Goal: Task Accomplishment & Management: Complete application form

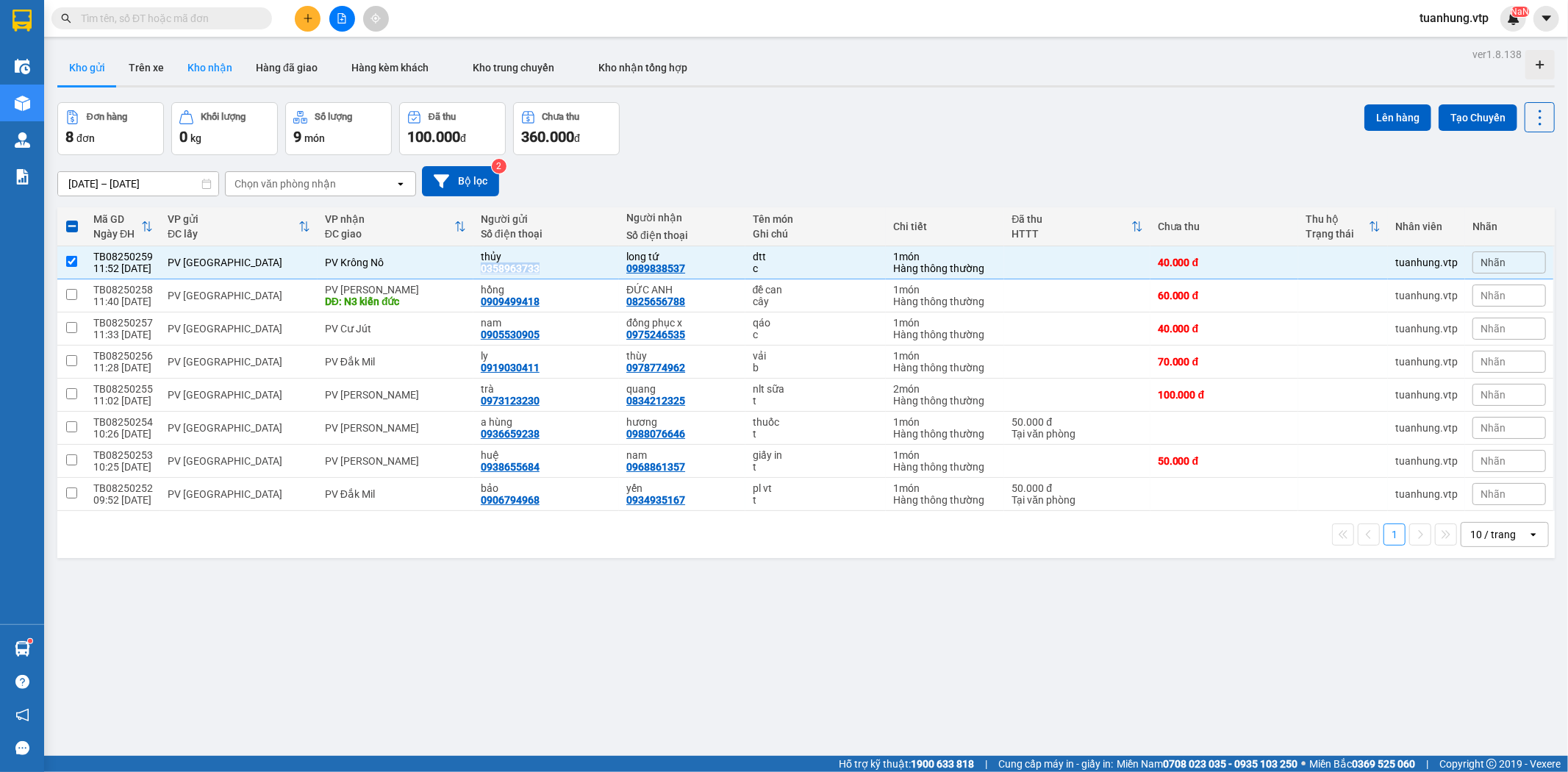
click at [221, 67] on button "Kho nhận" at bounding box center [210, 67] width 68 height 35
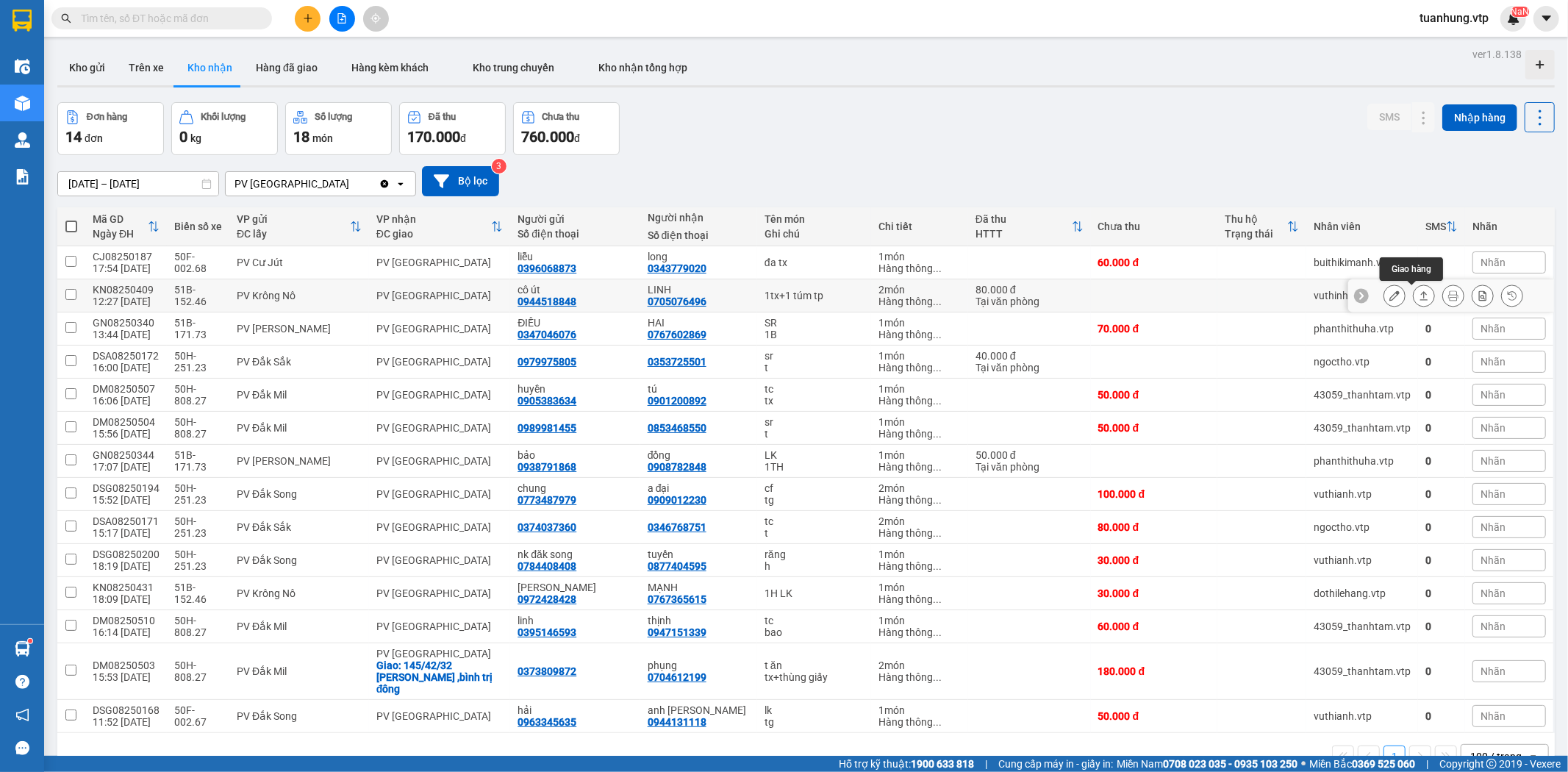
click at [1419, 290] on icon at bounding box center [1424, 295] width 10 height 10
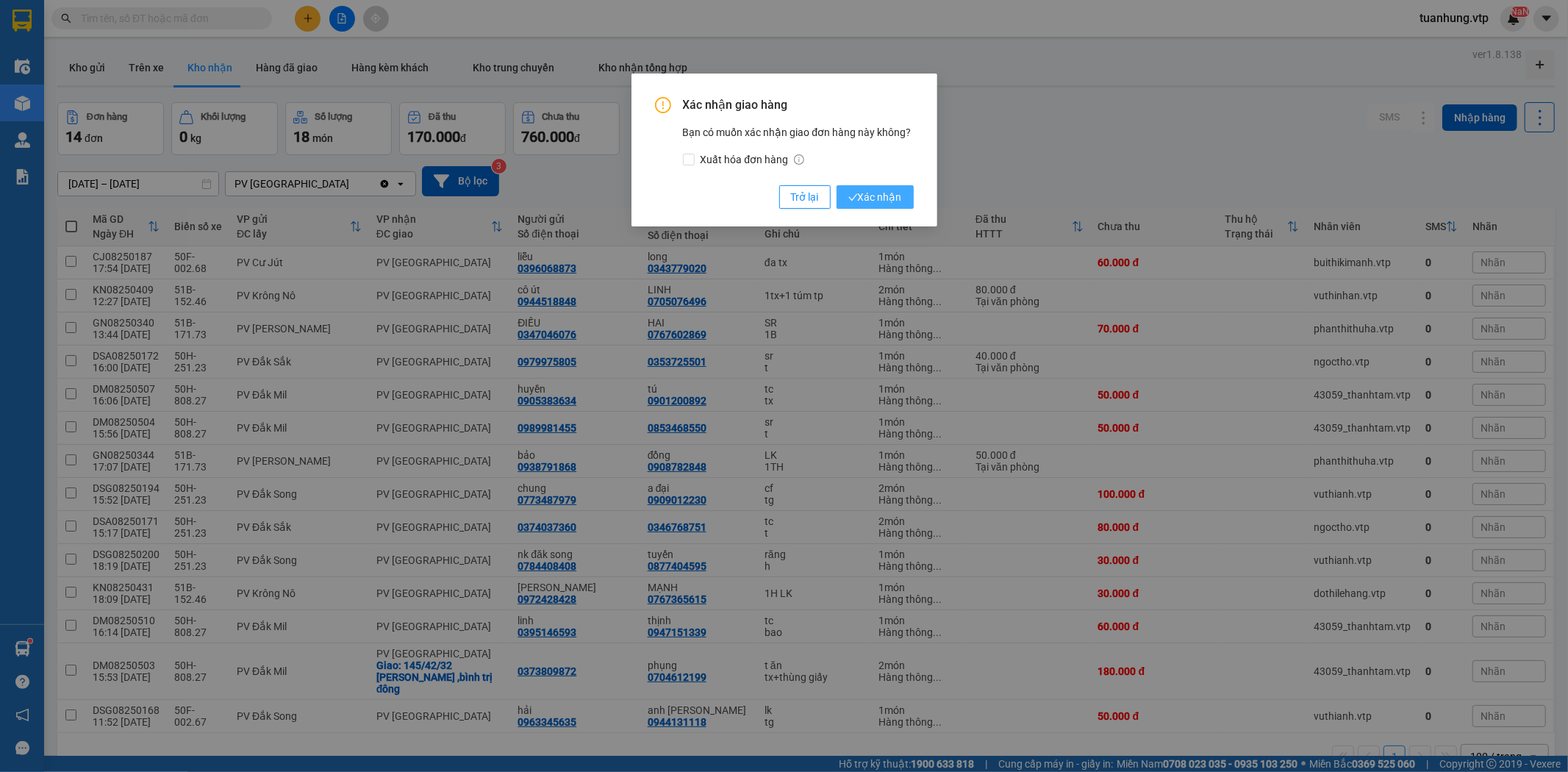
click at [880, 186] on button "Xác nhận" at bounding box center [874, 197] width 77 height 23
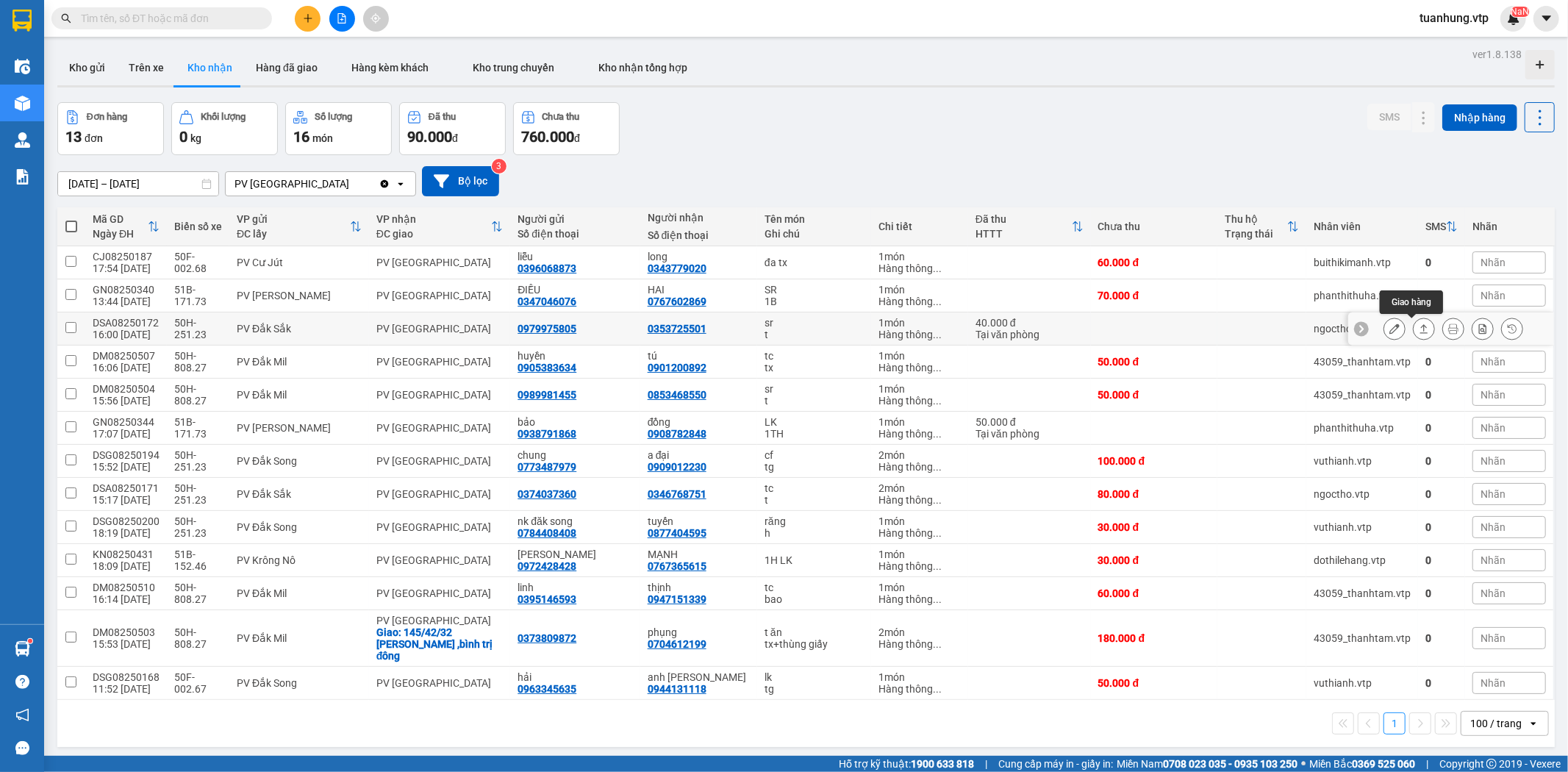
click at [1419, 327] on icon at bounding box center [1424, 329] width 10 height 10
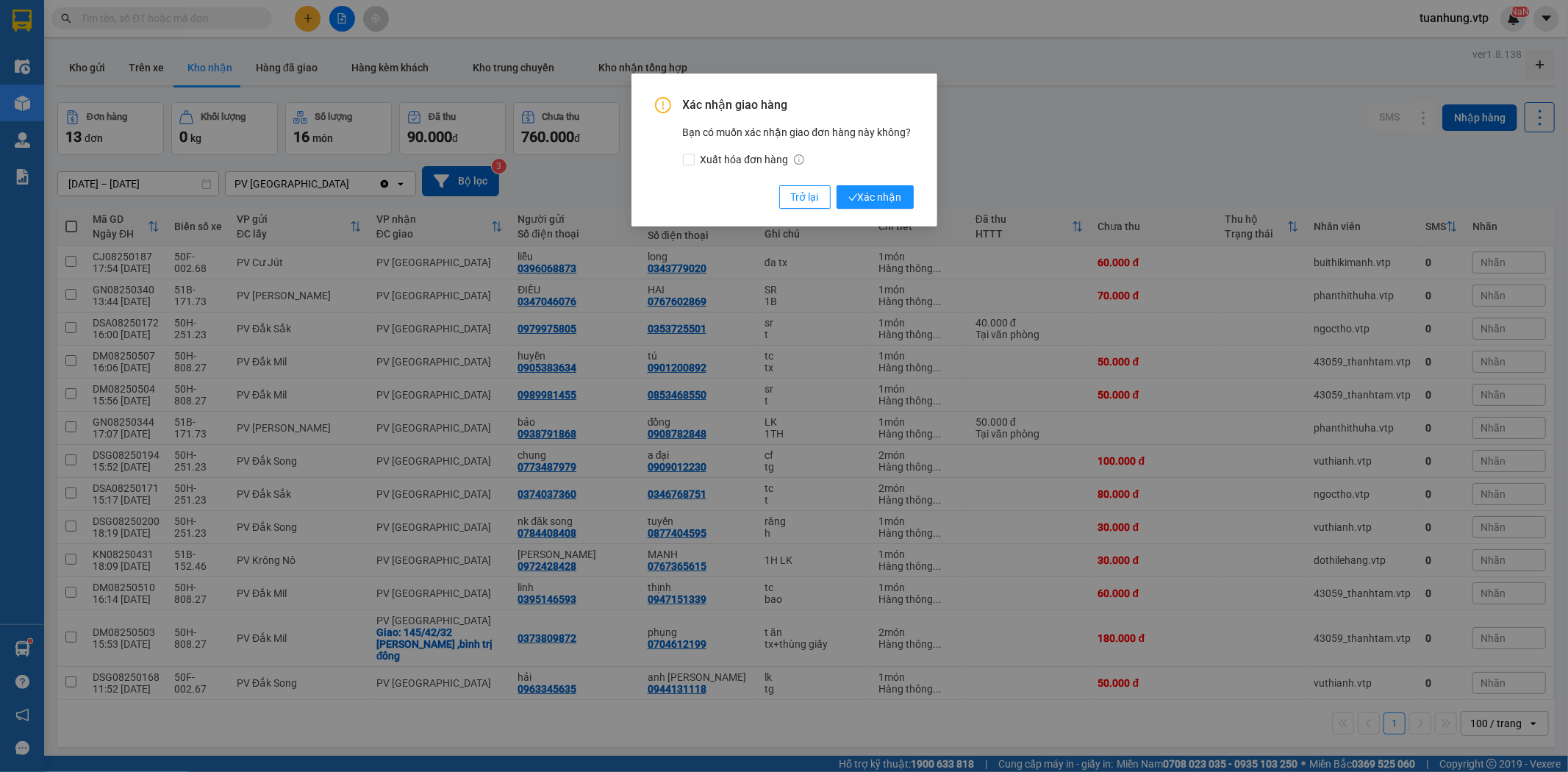
click at [915, 203] on div "Xác nhận giao hàng Bạn có muốn xác nhận giao đơn hàng này không? Xuất hóa đơn h…" at bounding box center [784, 150] width 306 height 153
click at [879, 203] on span "Xác nhận" at bounding box center [875, 196] width 54 height 16
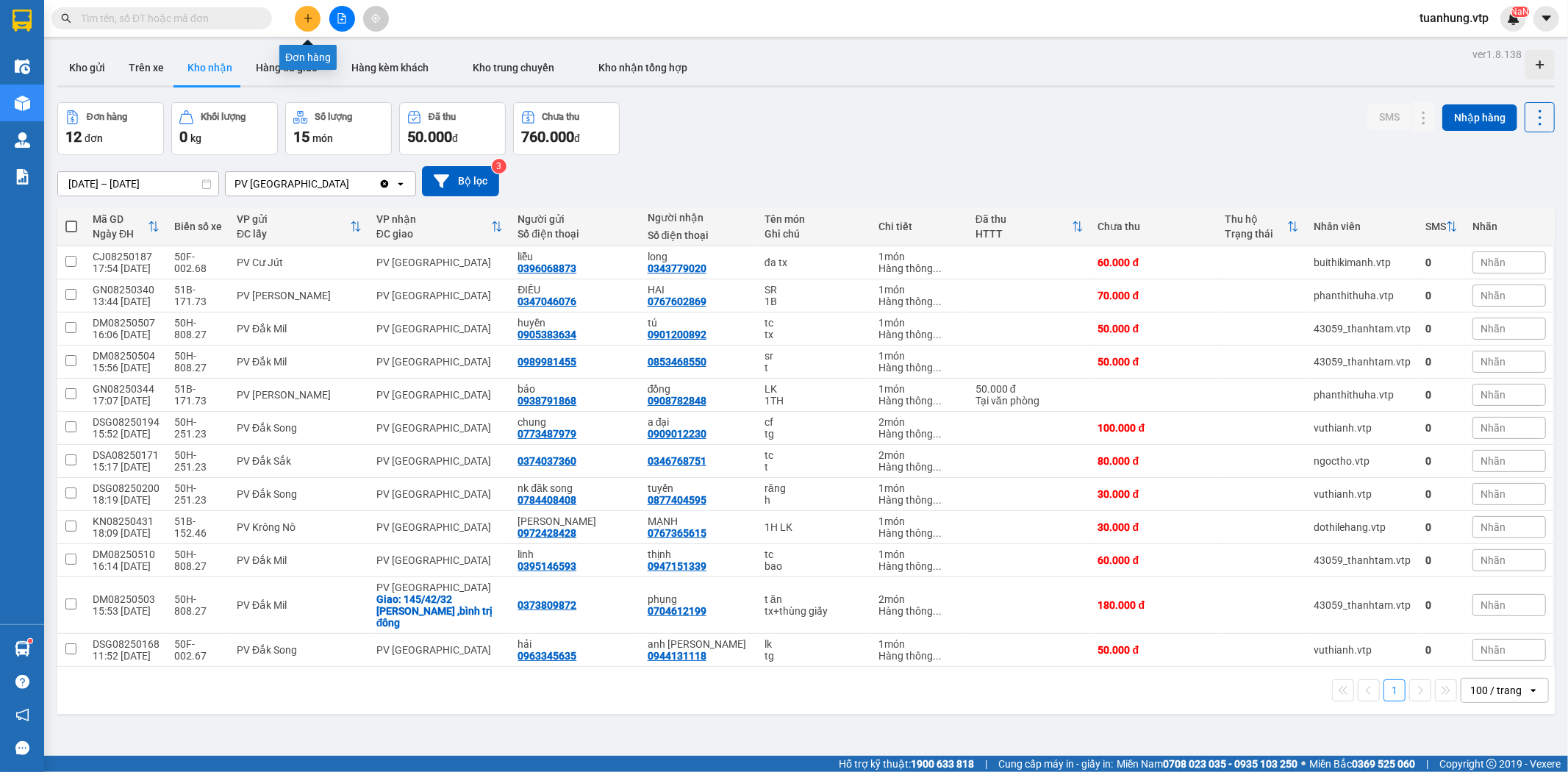
click at [308, 15] on icon "plus" at bounding box center [308, 18] width 1 height 8
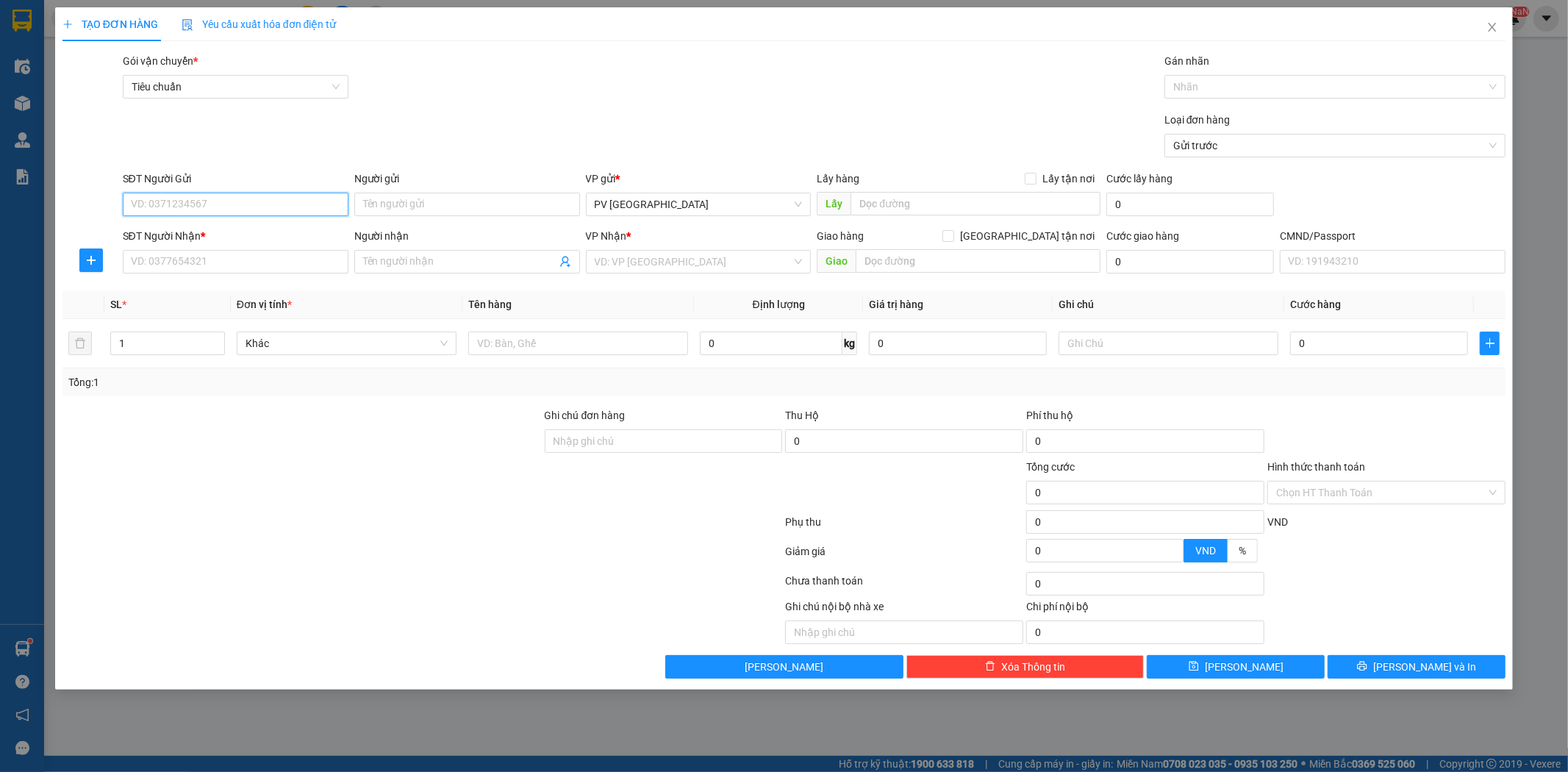
click at [283, 209] on input "SĐT Người Gửi" at bounding box center [235, 204] width 226 height 23
type input "0814888628"
click at [262, 226] on div "0814888628 - thành" at bounding box center [235, 234] width 208 height 16
type input "thành"
type input "0392344453"
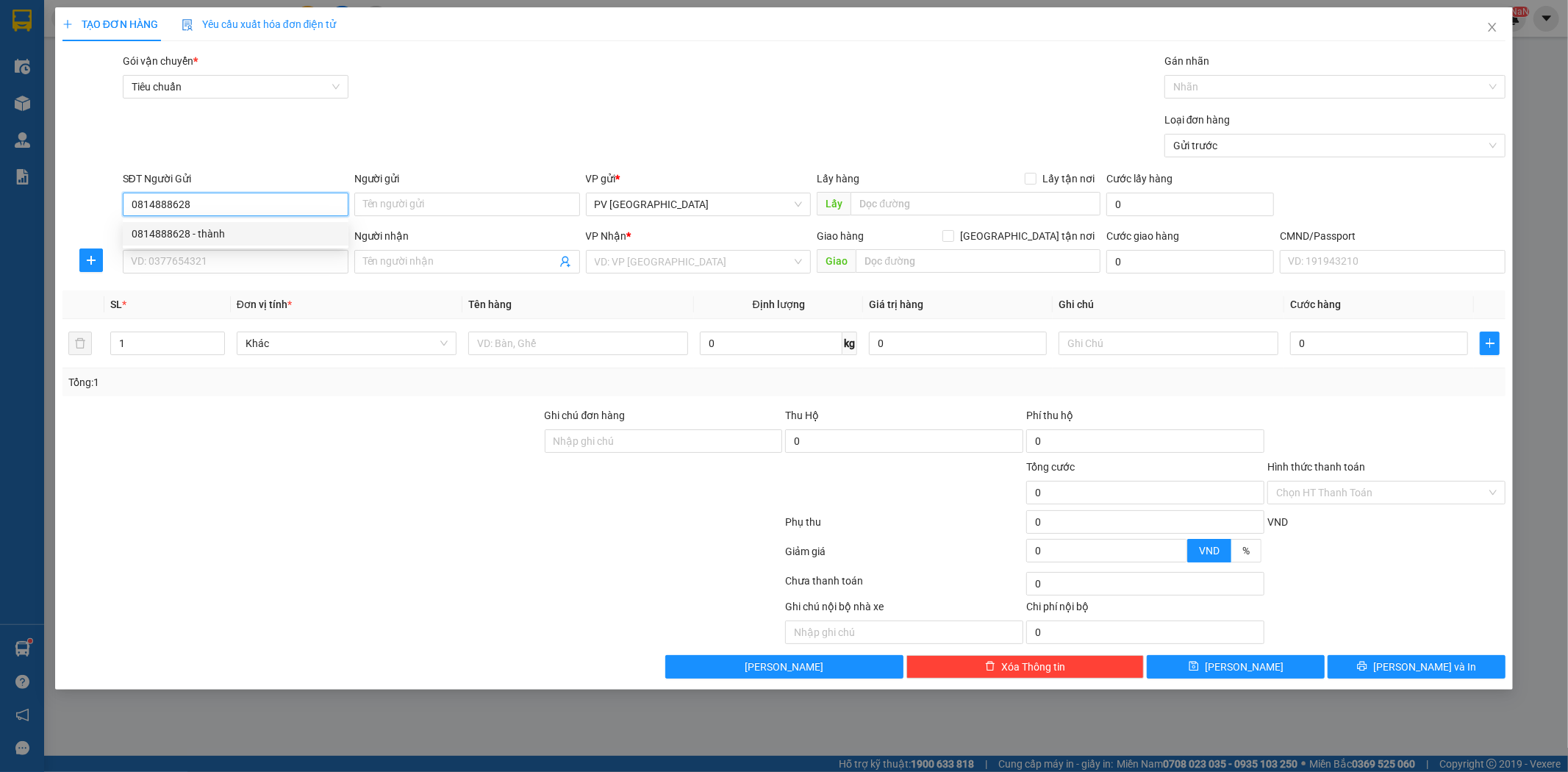
type input "đức nghĩa"
type input "nâm nia"
type input "0814888628"
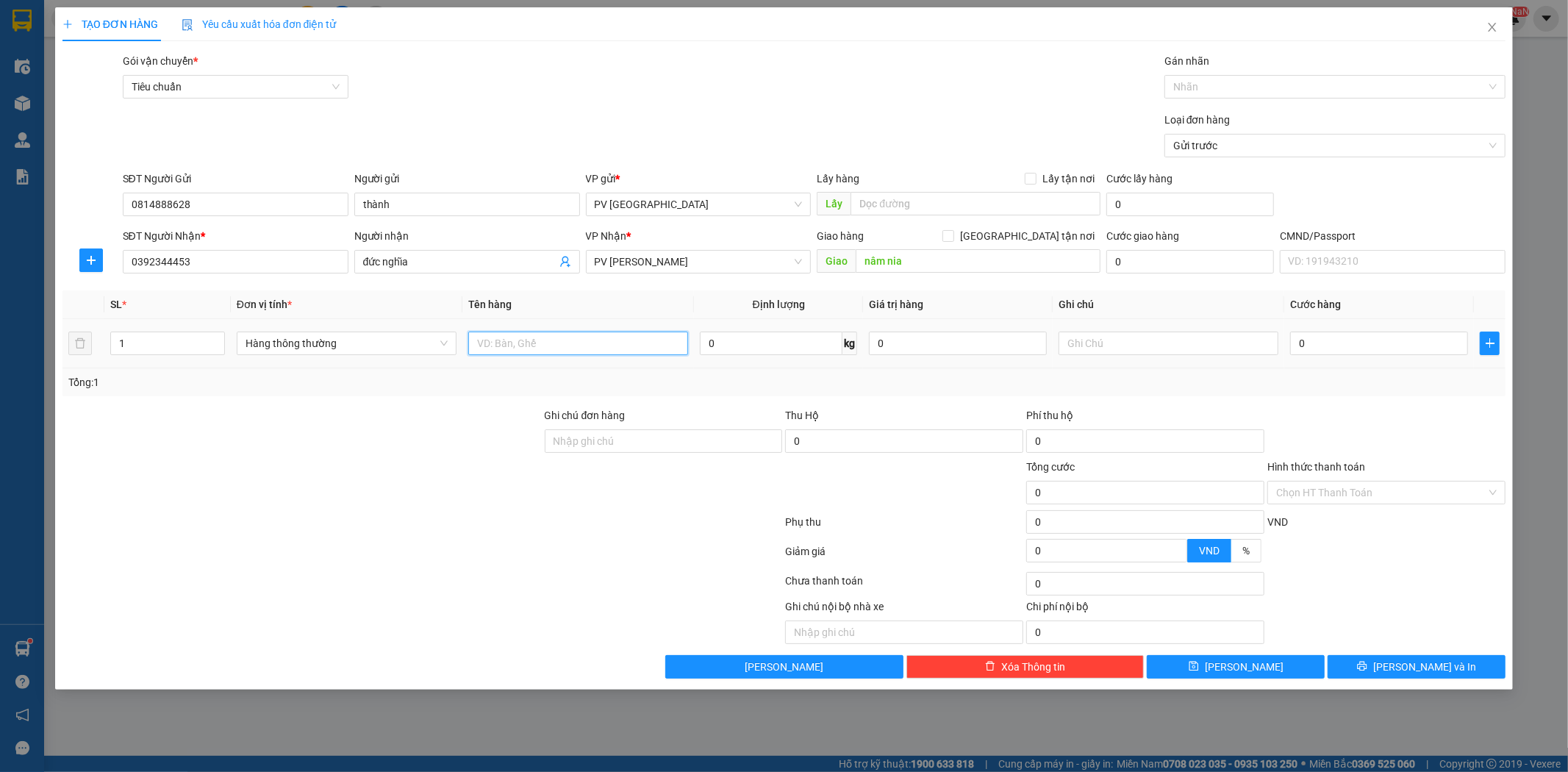
click at [618, 351] on input "text" at bounding box center [578, 343] width 220 height 23
type input "d"
type input "đồ câu"
type input "b"
type input "6"
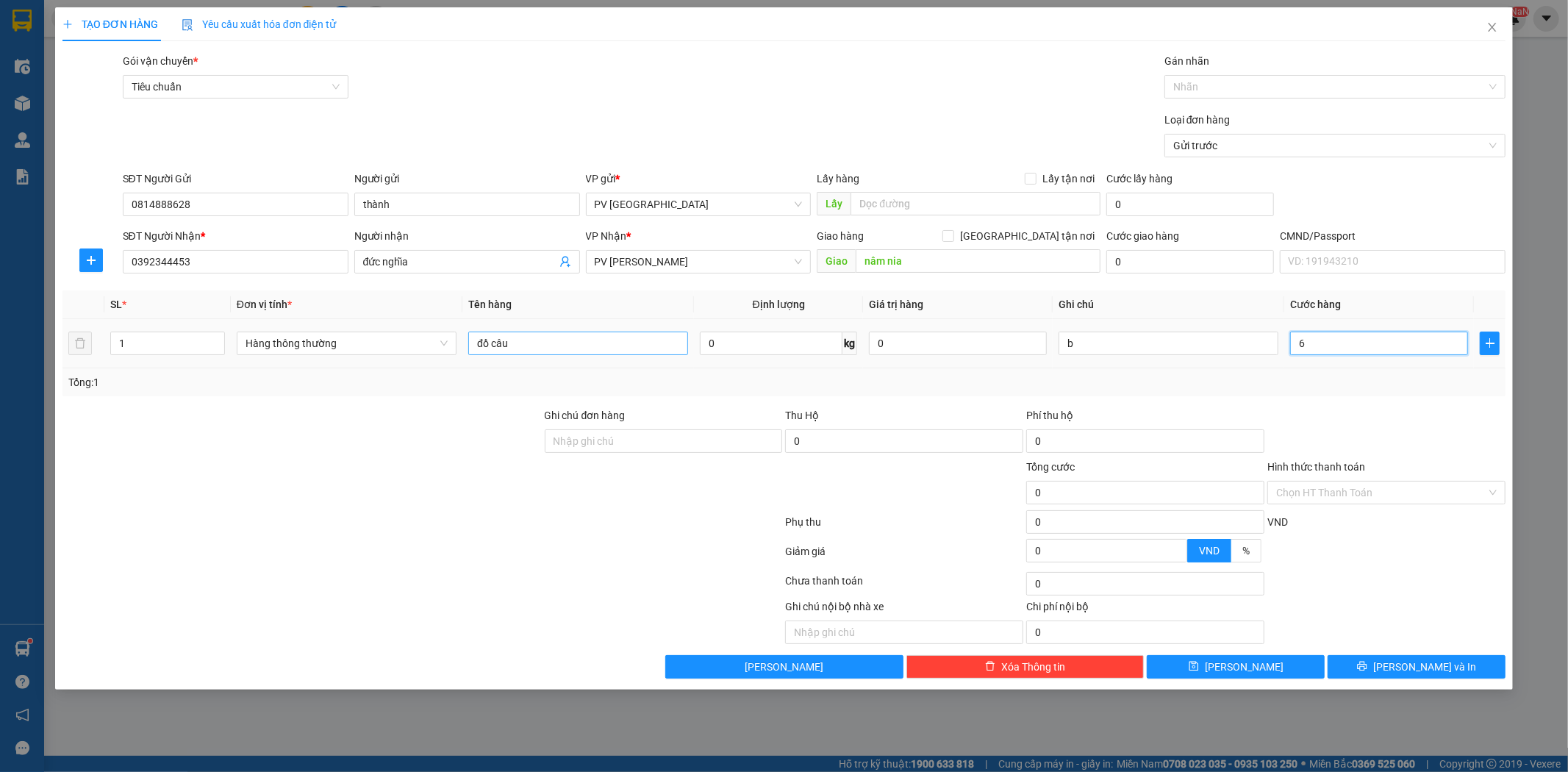
type input "6"
type input "60"
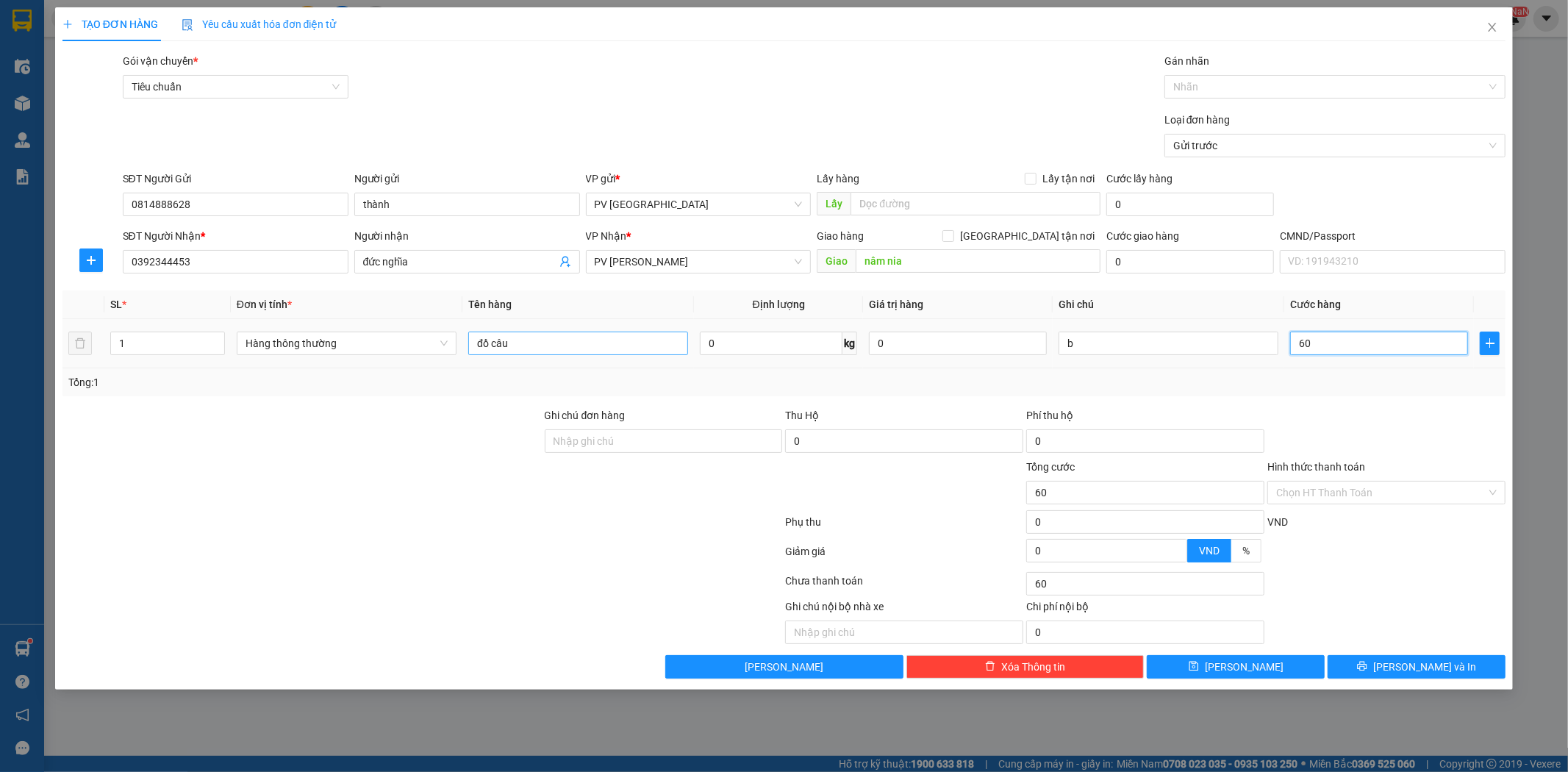
type input "600"
type input "6.000"
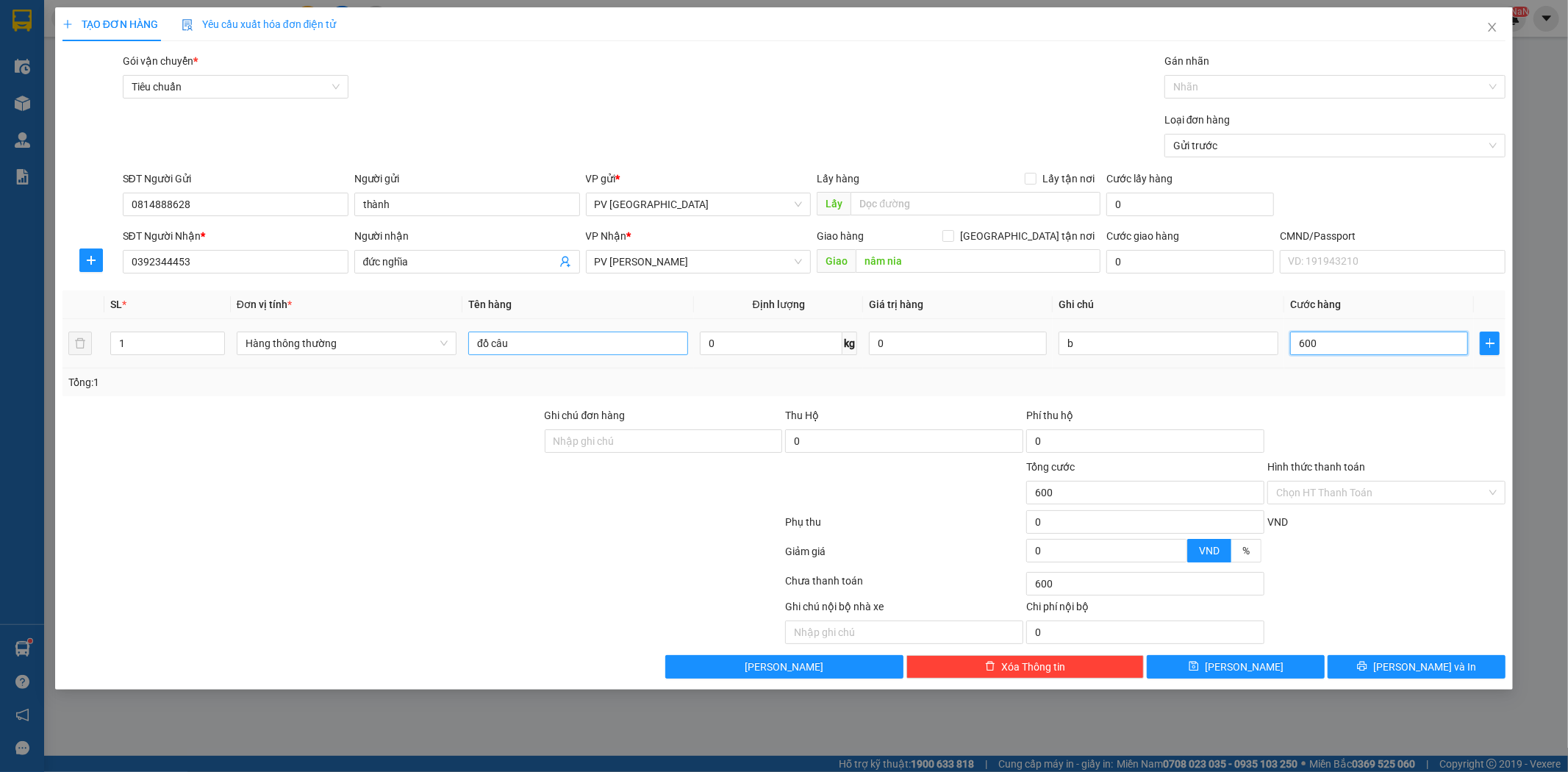
type input "6.000"
type input "60.000"
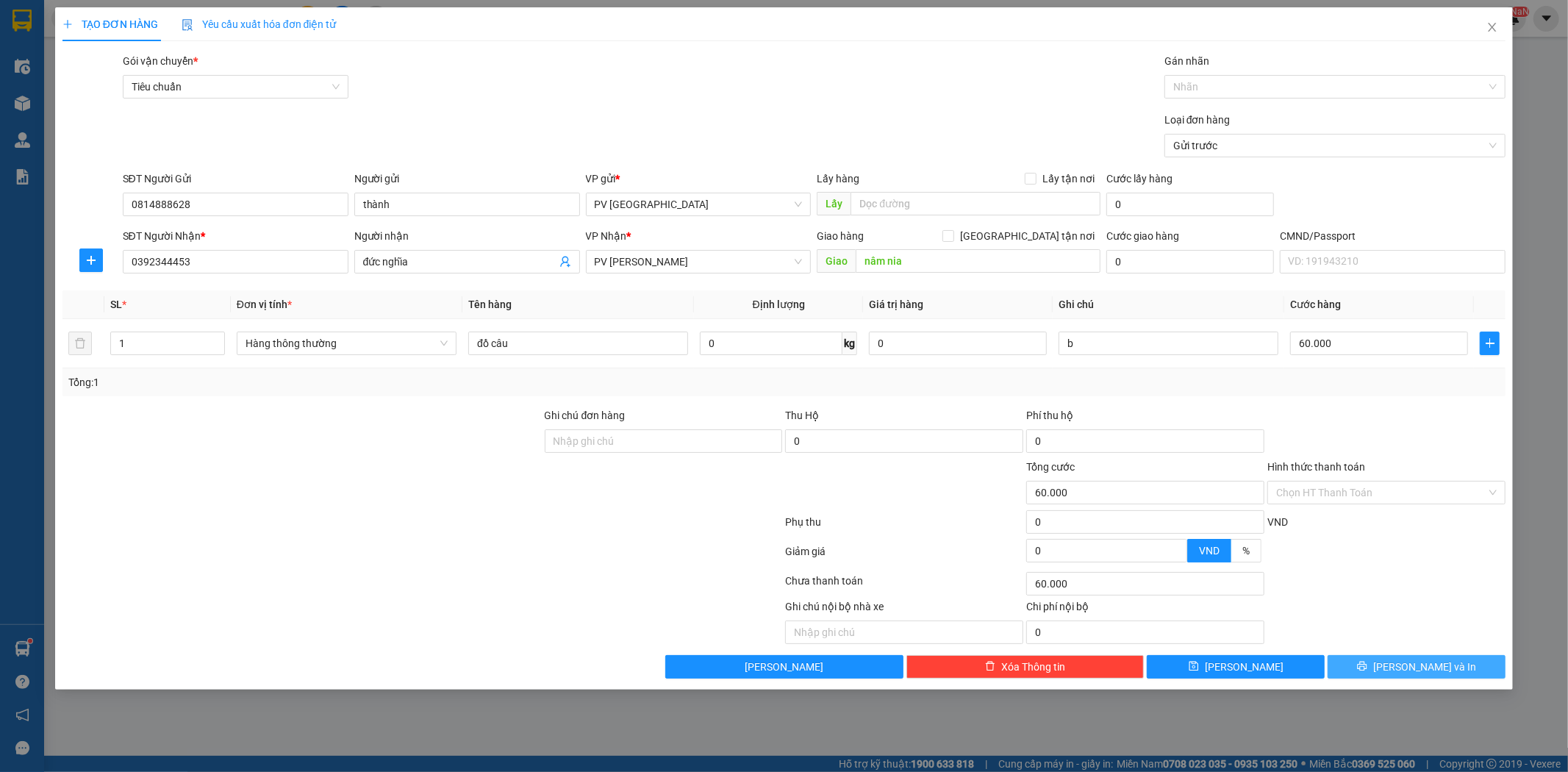
click at [1459, 667] on button "[PERSON_NAME] và In" at bounding box center [1417, 667] width 178 height 23
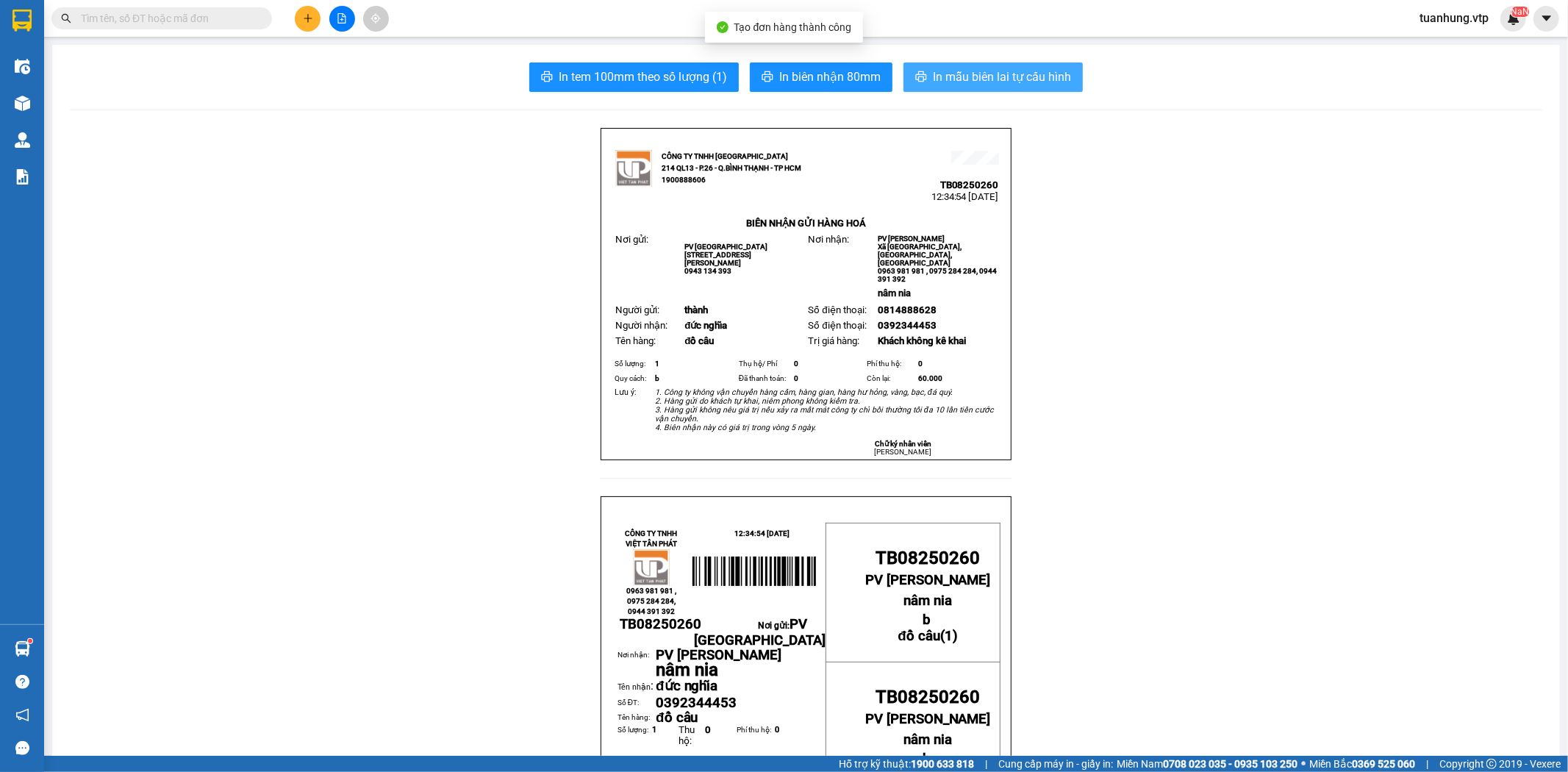
click at [972, 83] on span "In mẫu biên lai tự cấu hình" at bounding box center [1002, 77] width 138 height 19
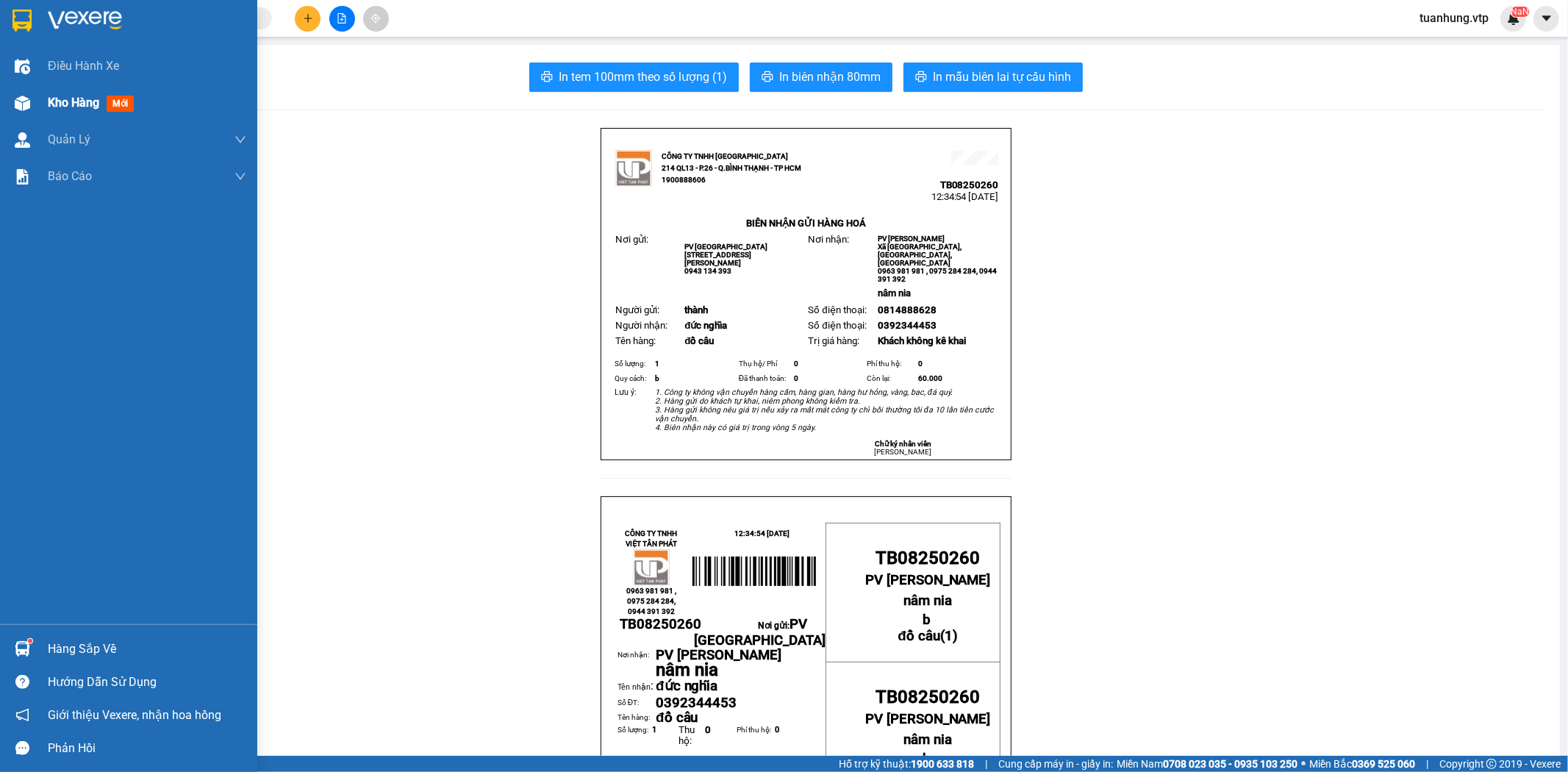
click at [81, 108] on span "Kho hàng" at bounding box center [74, 103] width 51 height 14
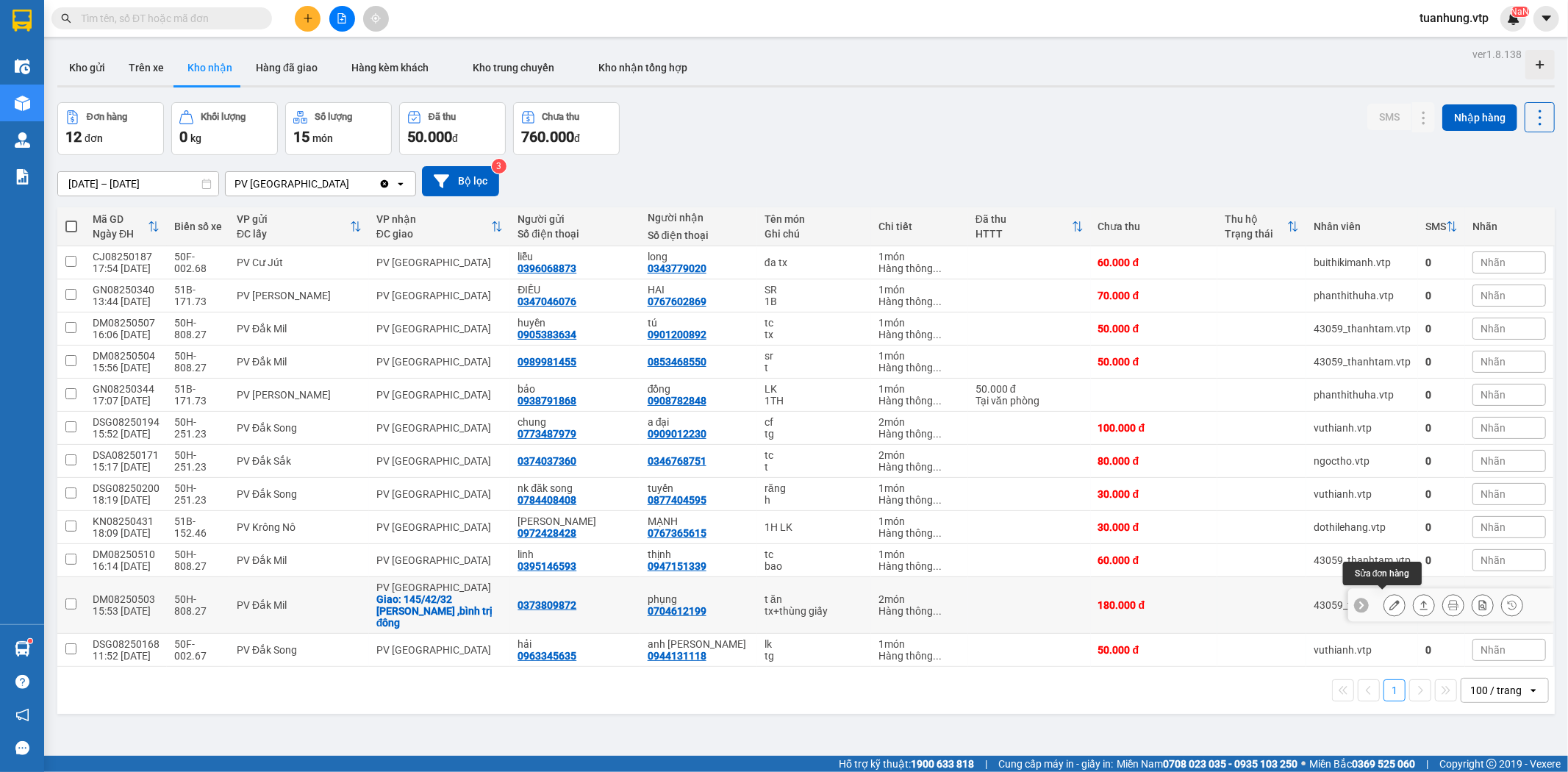
click at [1389, 603] on icon at bounding box center [1394, 605] width 10 height 10
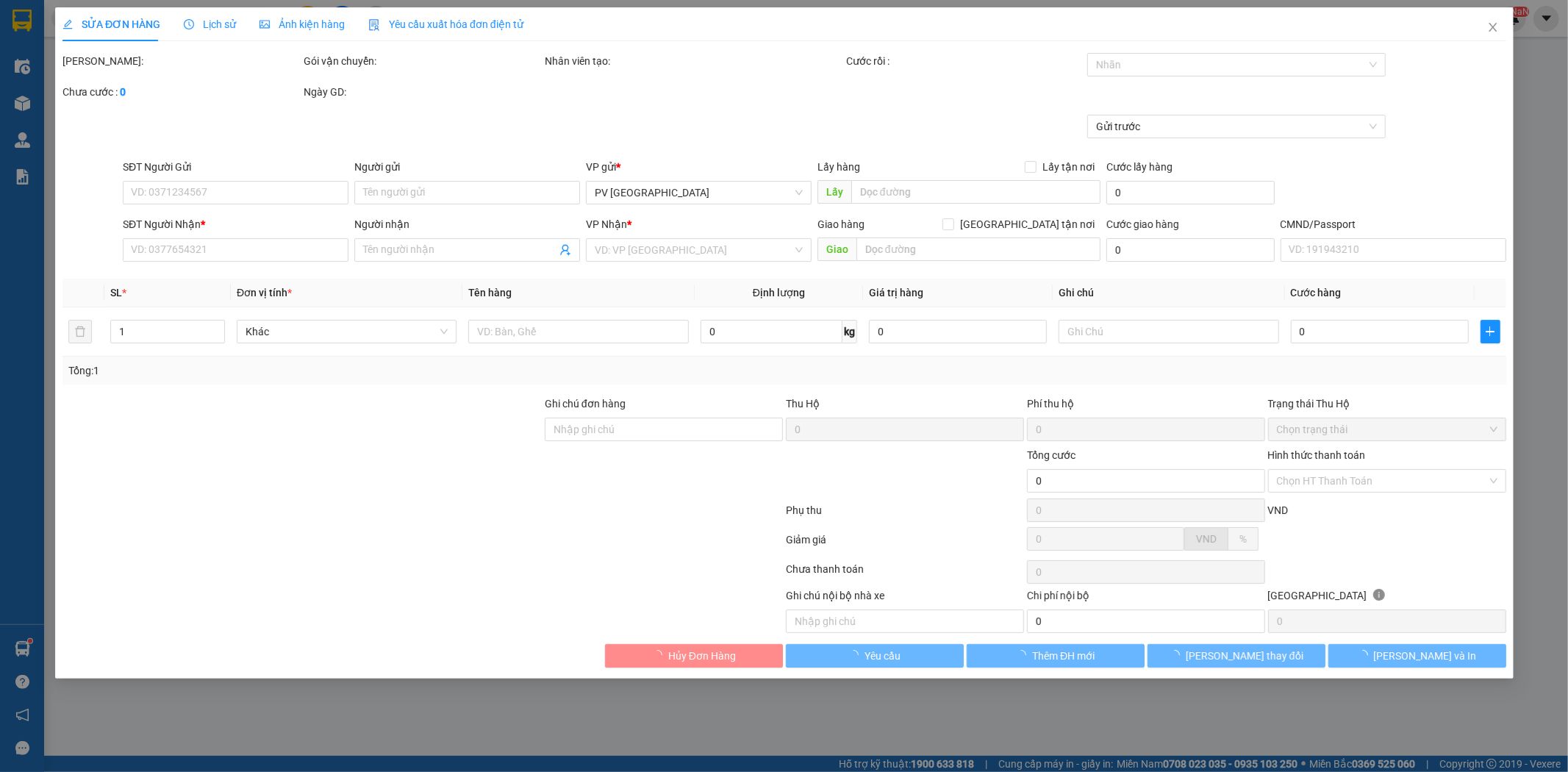
type input "0373809872"
type input "0704612199"
type input "phụng"
checkbox input "true"
type input "145/42/32 [PERSON_NAME] ,bình trị đông"
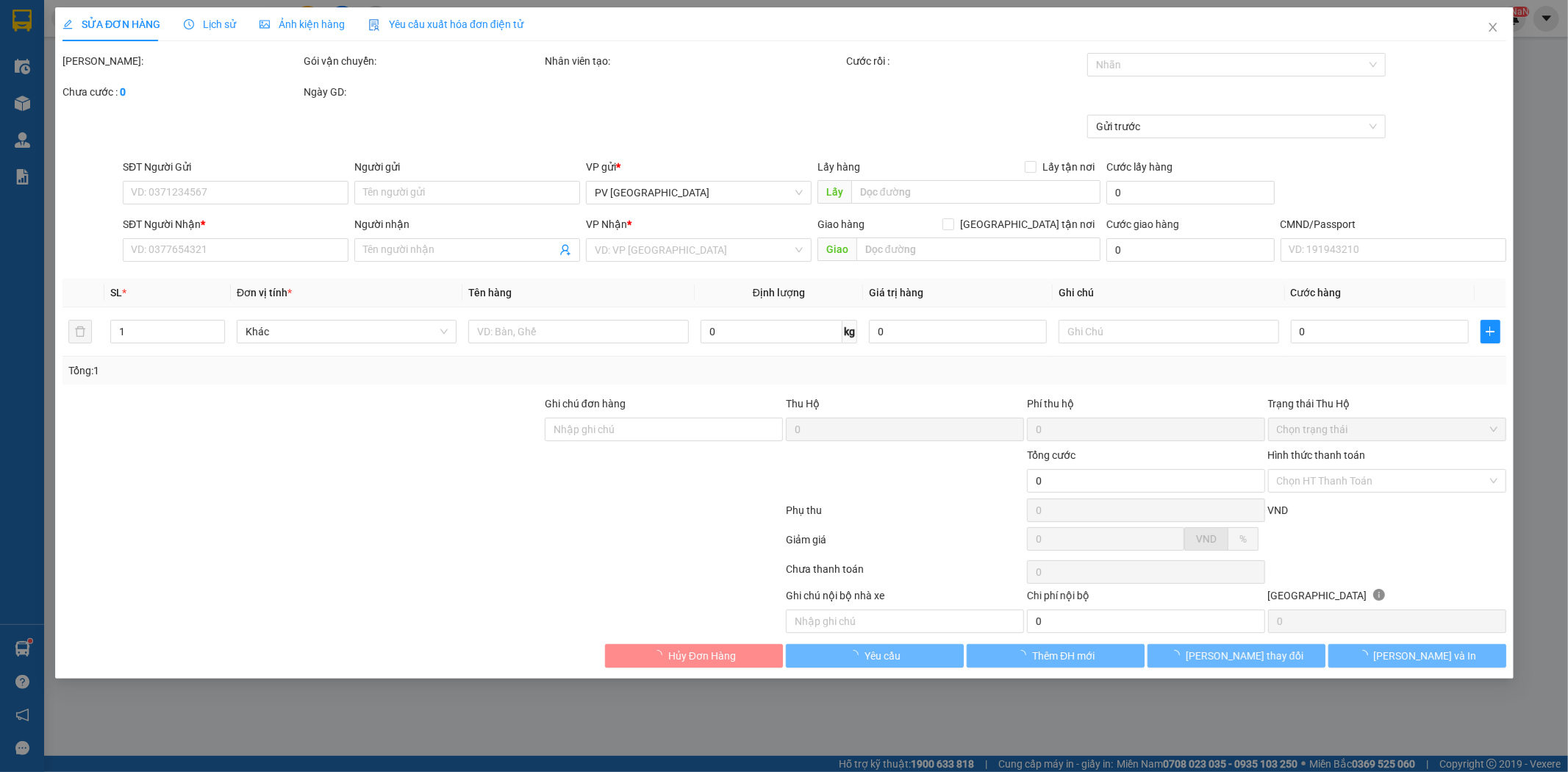
type input "180.000"
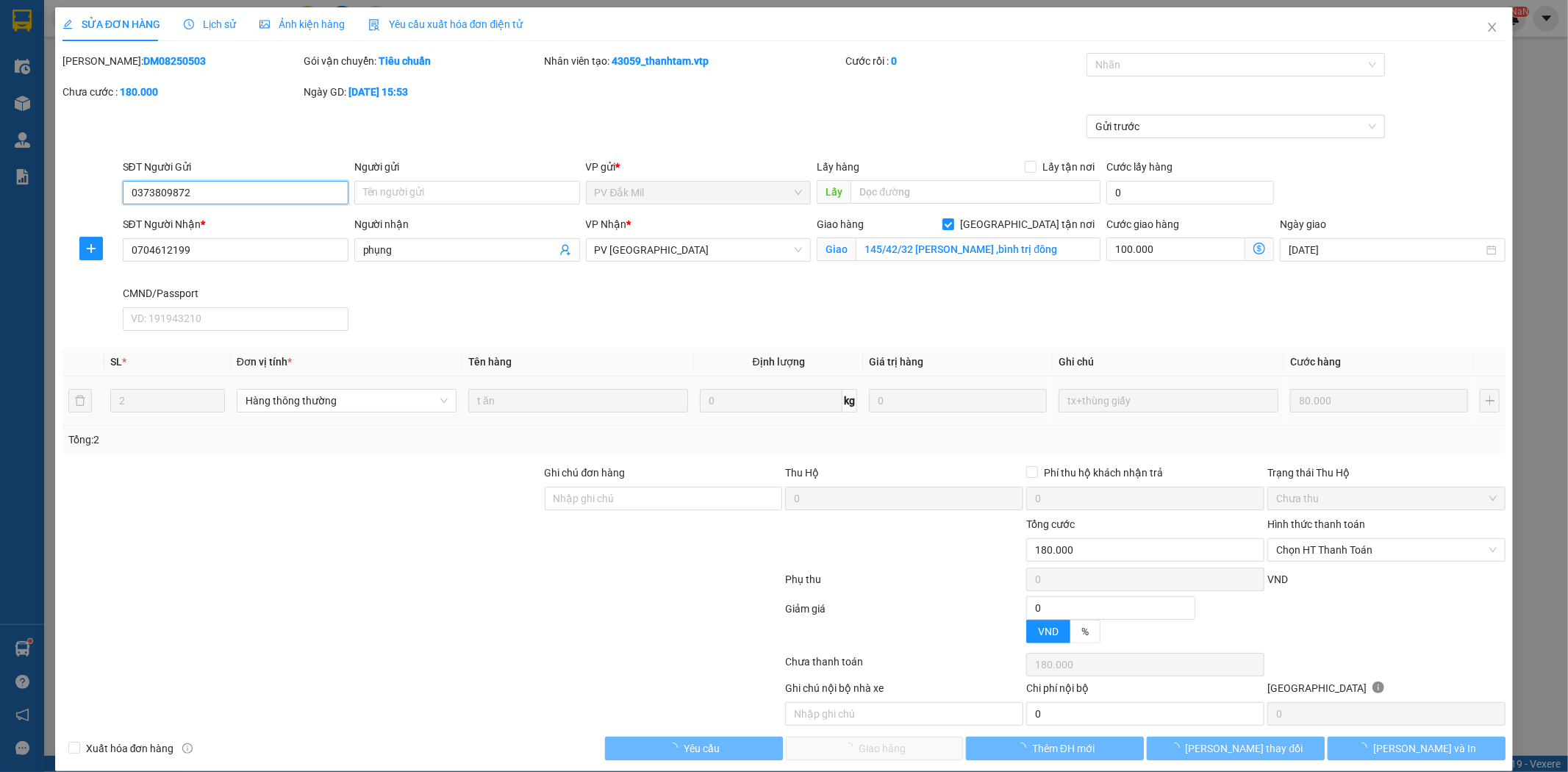
type input "4.000"
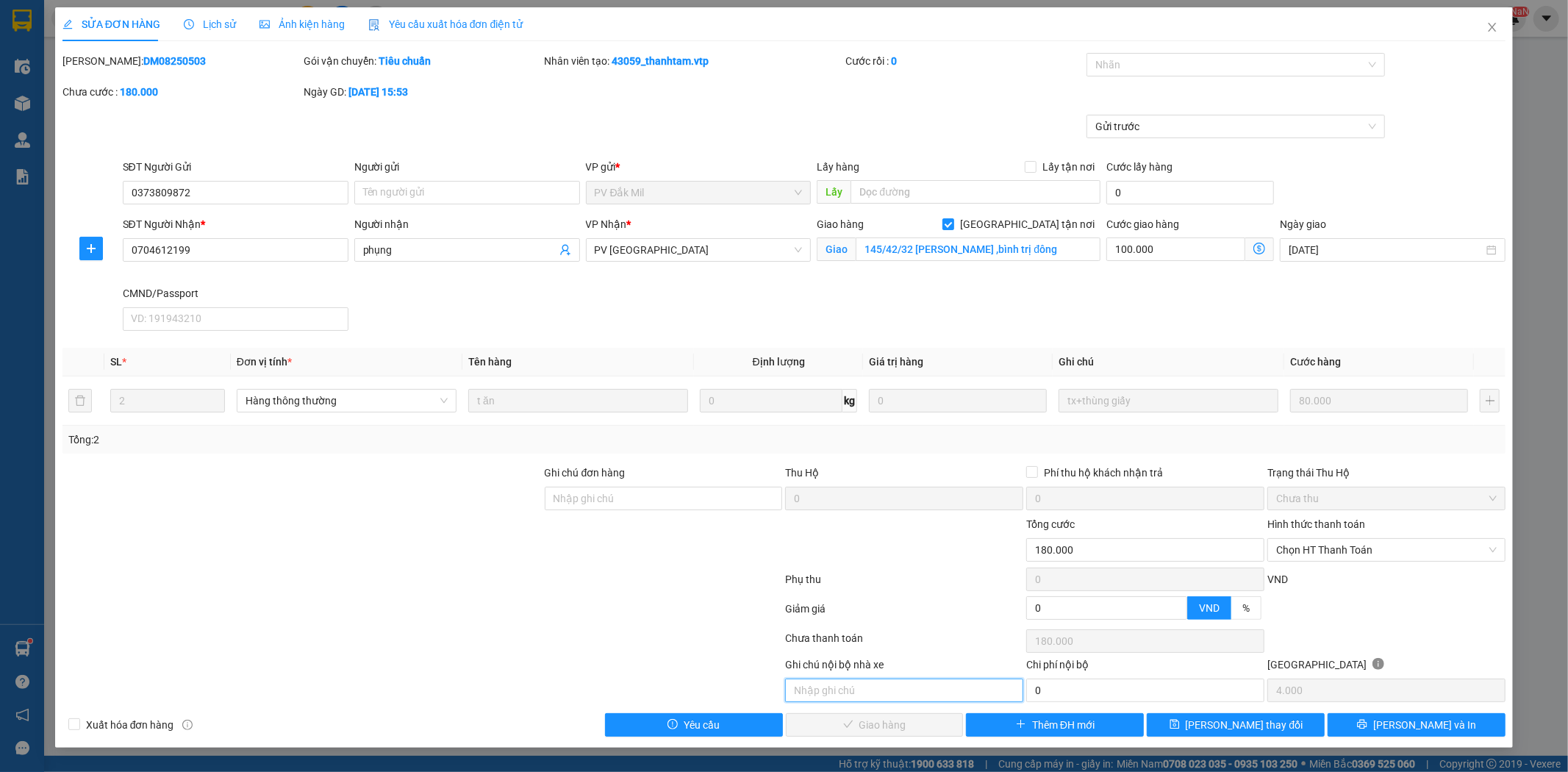
click at [871, 684] on input "text" at bounding box center [904, 690] width 238 height 23
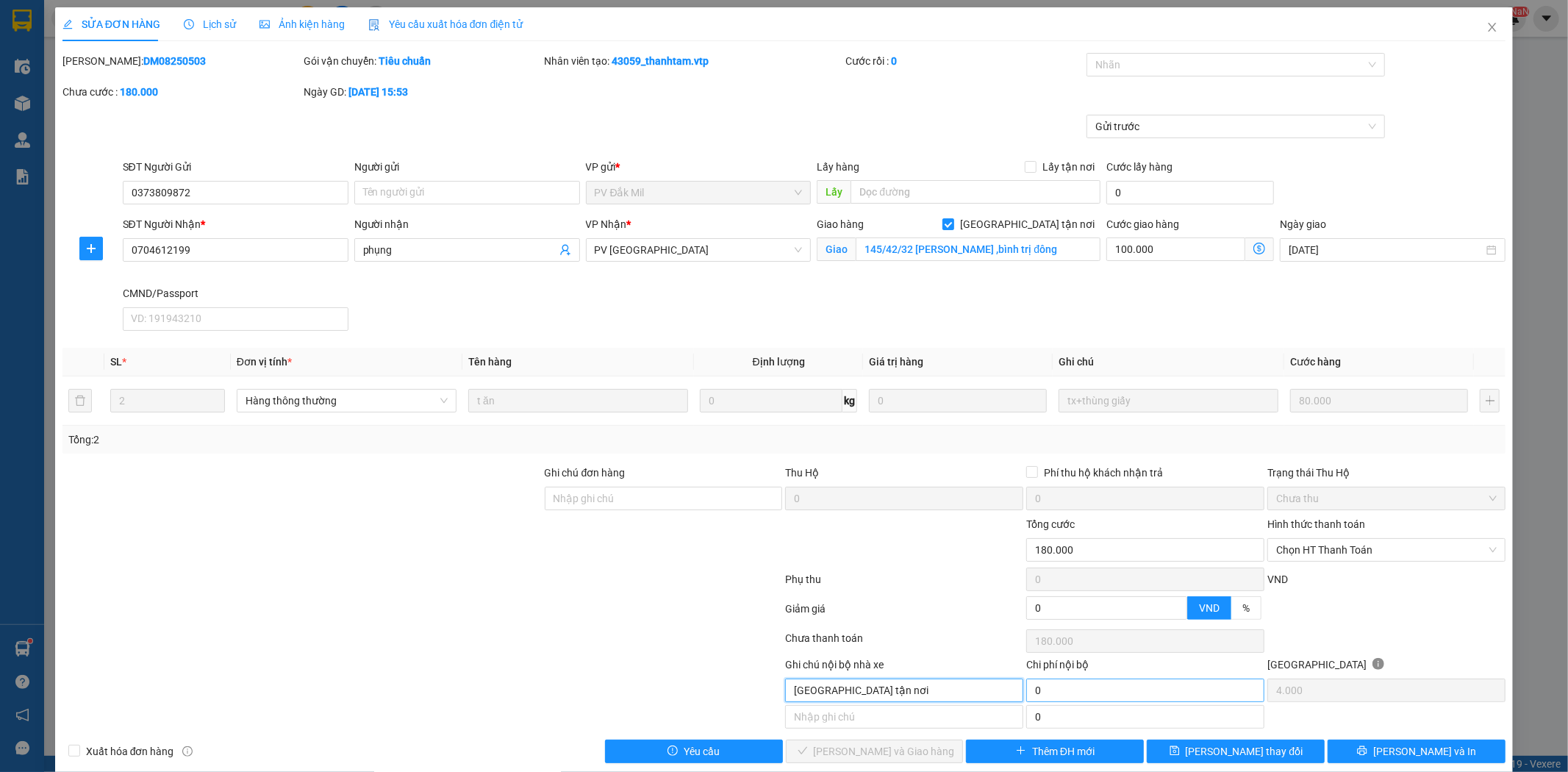
type input "[GEOGRAPHIC_DATA] tận nơi"
click at [1048, 698] on input "0" at bounding box center [1146, 690] width 238 height 23
click at [1363, 62] on div "Nhãn" at bounding box center [1236, 64] width 298 height 23
type input "100.000"
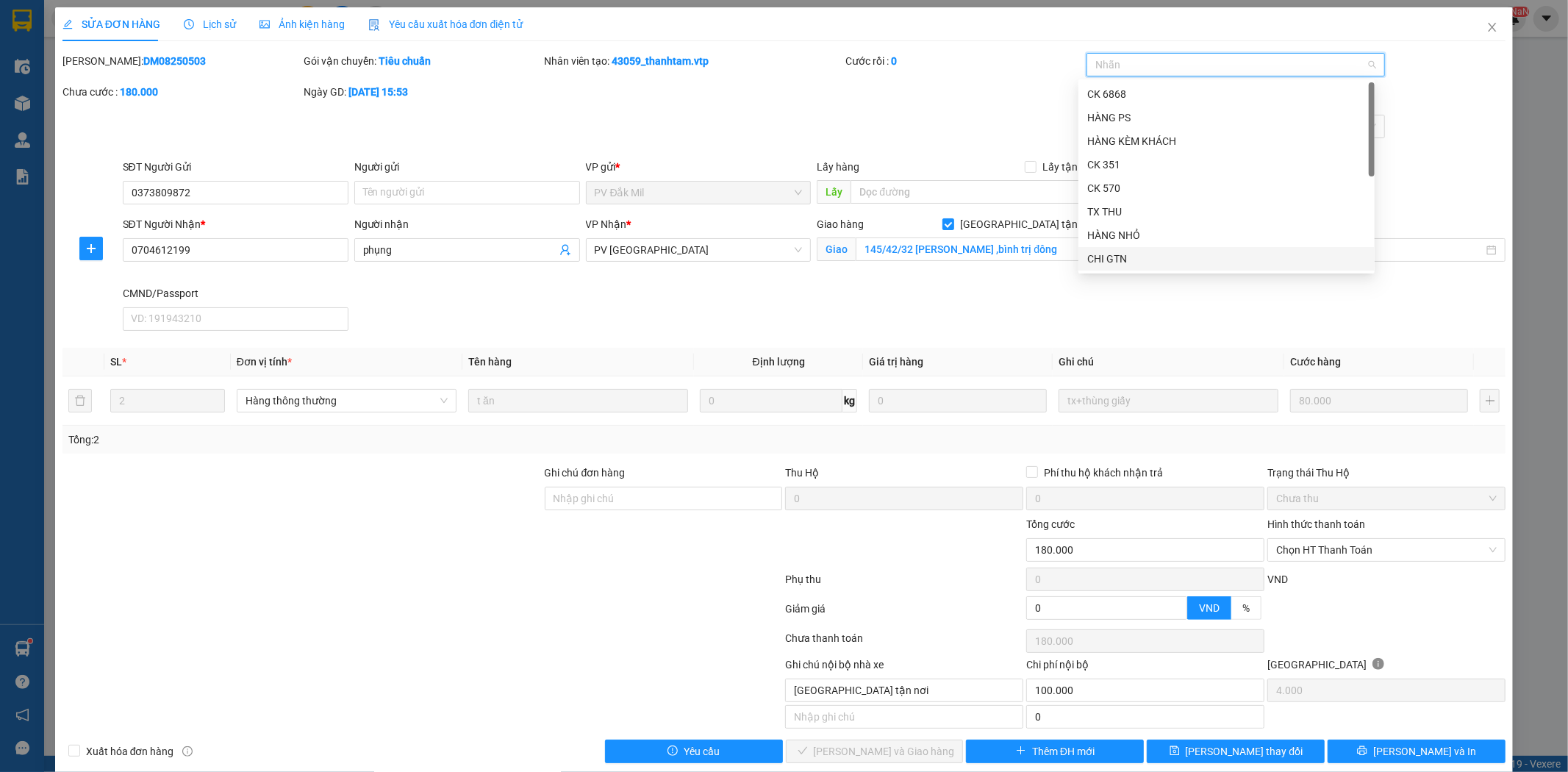
click at [1243, 263] on div "CHI GTN" at bounding box center [1226, 259] width 279 height 16
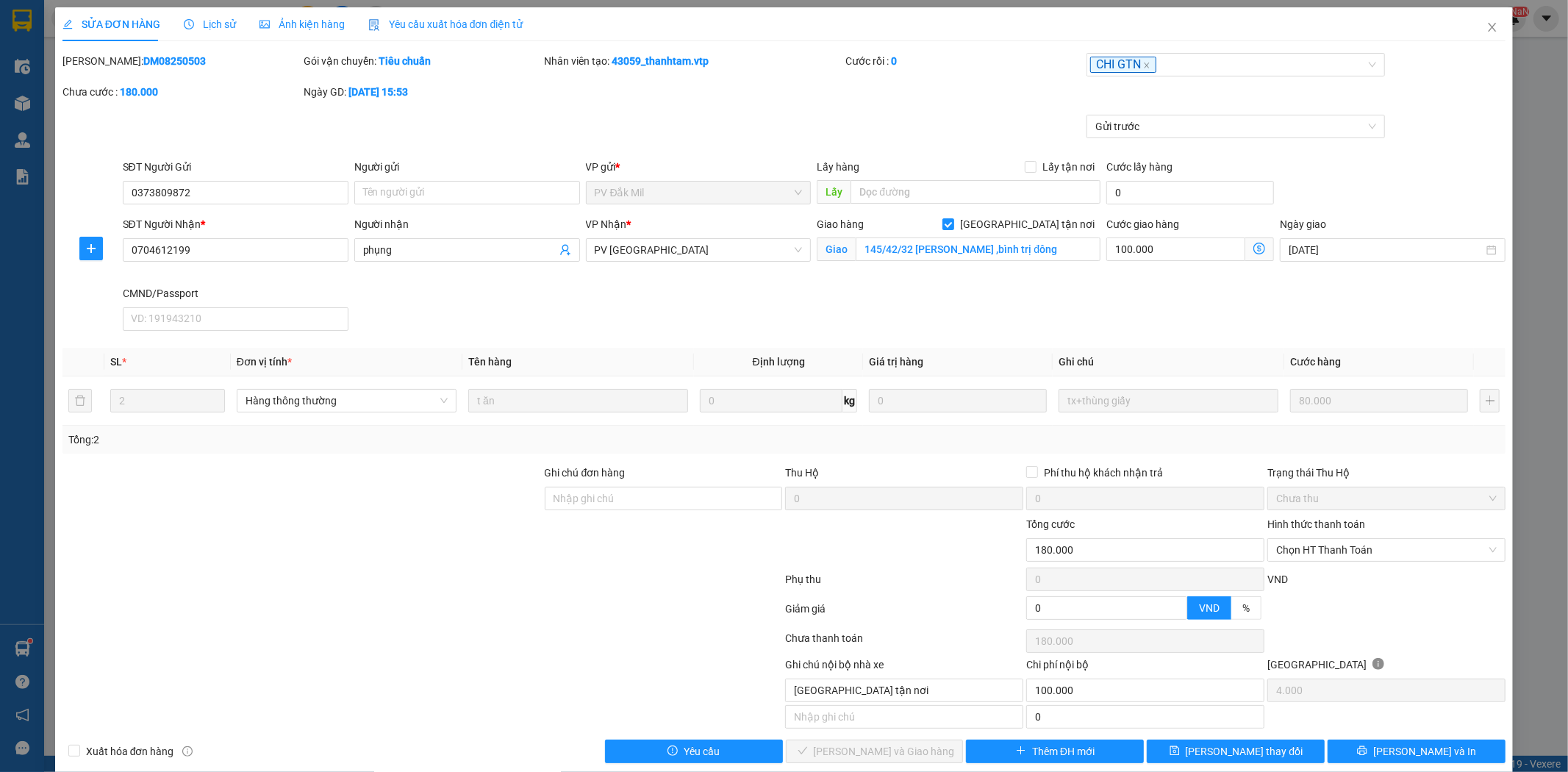
click at [1258, 298] on div "SĐT Người Nhận * 0704612199 Người nhận phụng VP Nhận * PV Tân Bình Giao hàng [G…" at bounding box center [814, 276] width 1389 height 120
click at [1486, 546] on div "Chọn HT Thanh Toán" at bounding box center [1386, 550] width 238 height 23
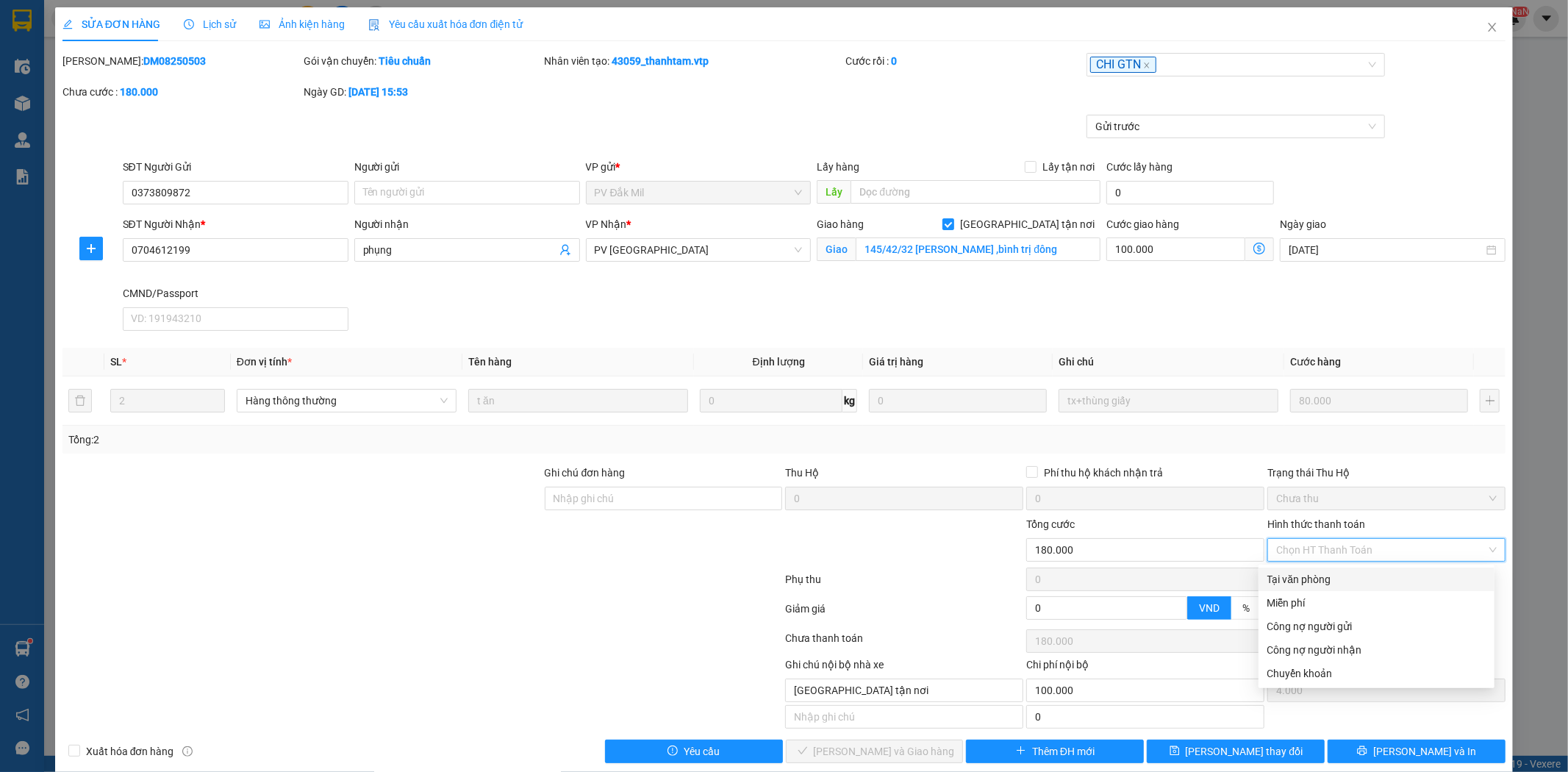
click at [1443, 573] on div "Tại văn phòng" at bounding box center [1376, 579] width 218 height 16
type input "0"
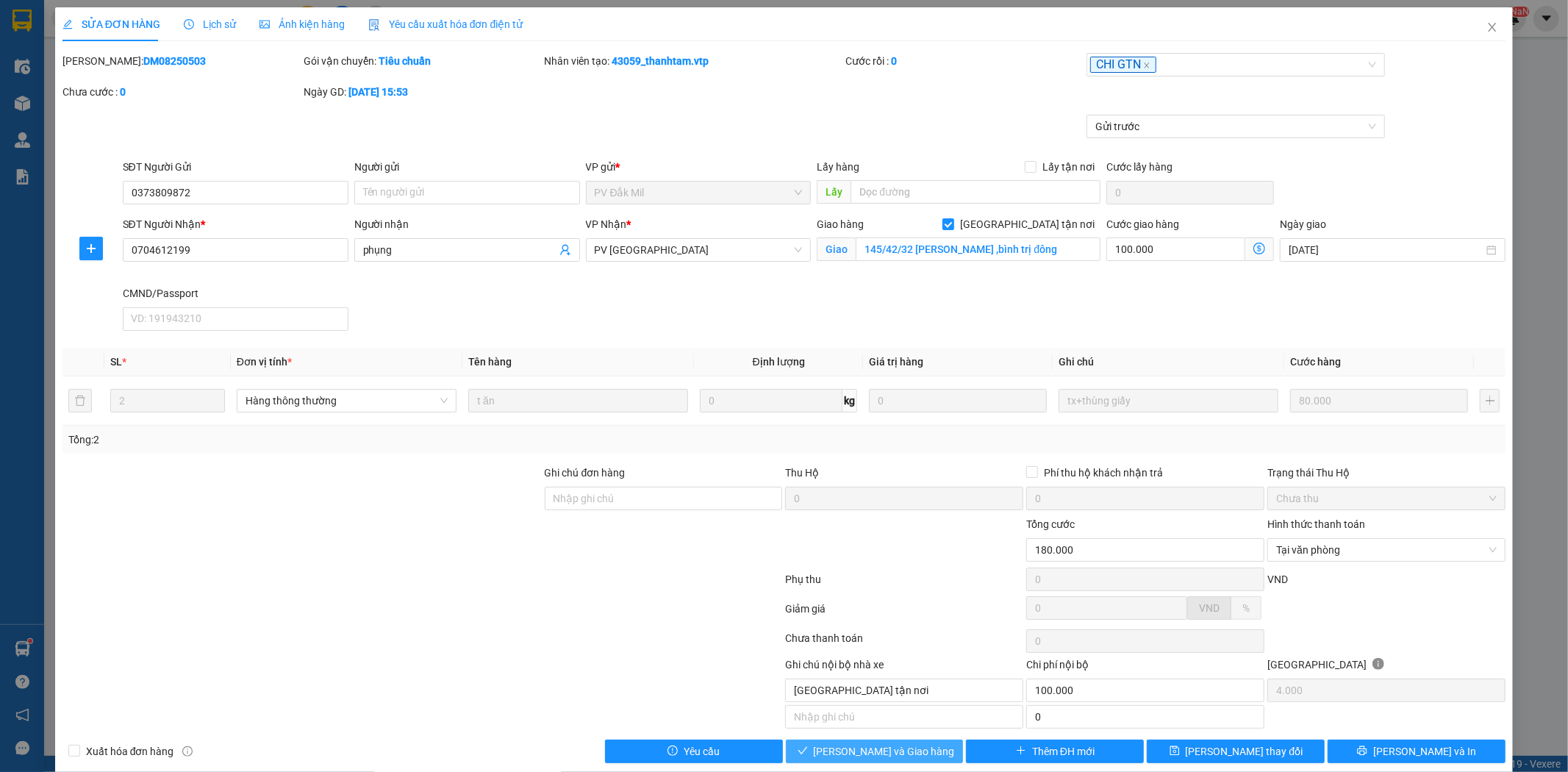
click at [897, 754] on span "[PERSON_NAME] và Giao hàng" at bounding box center [885, 751] width 141 height 16
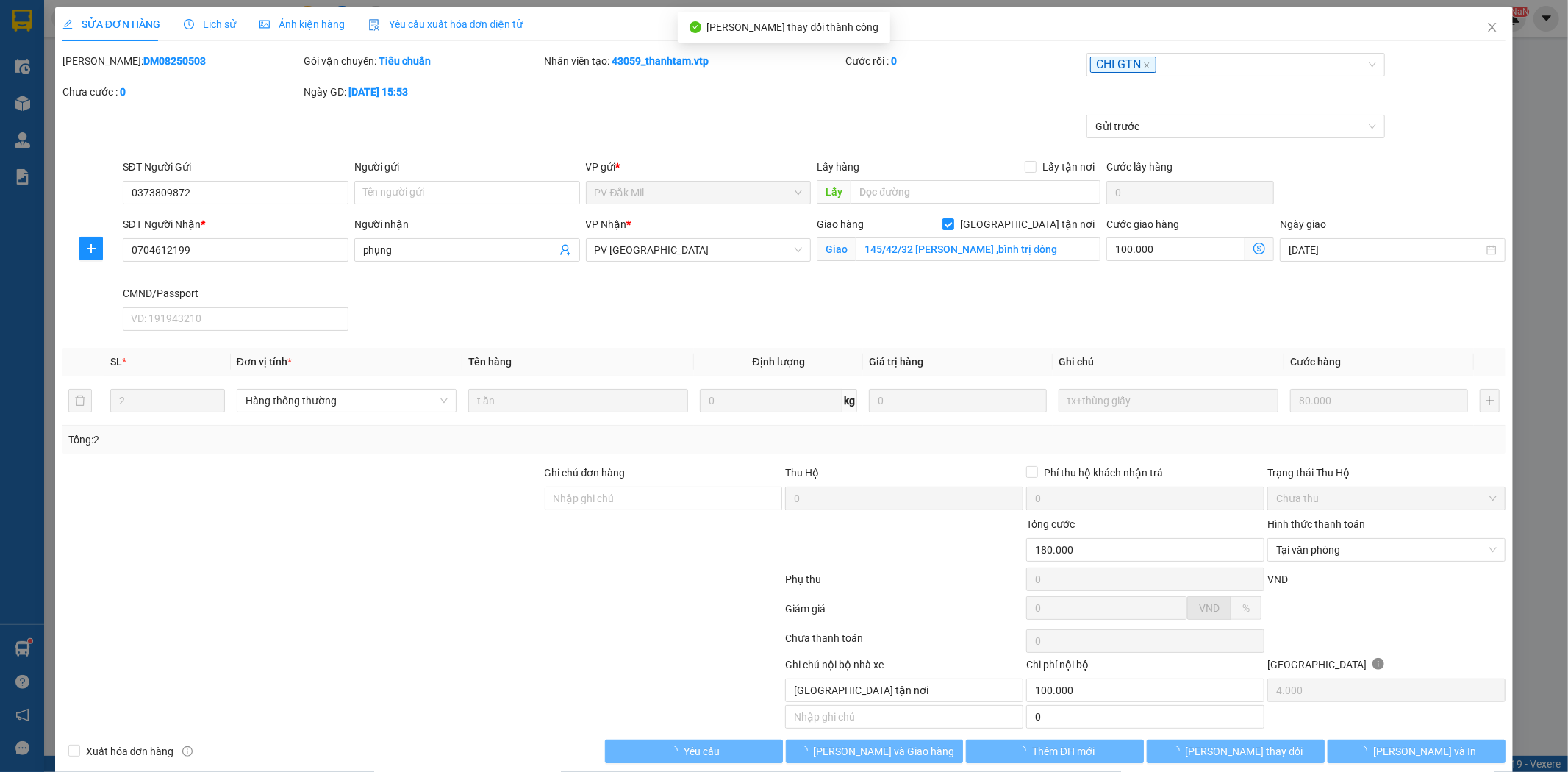
type input "100.000"
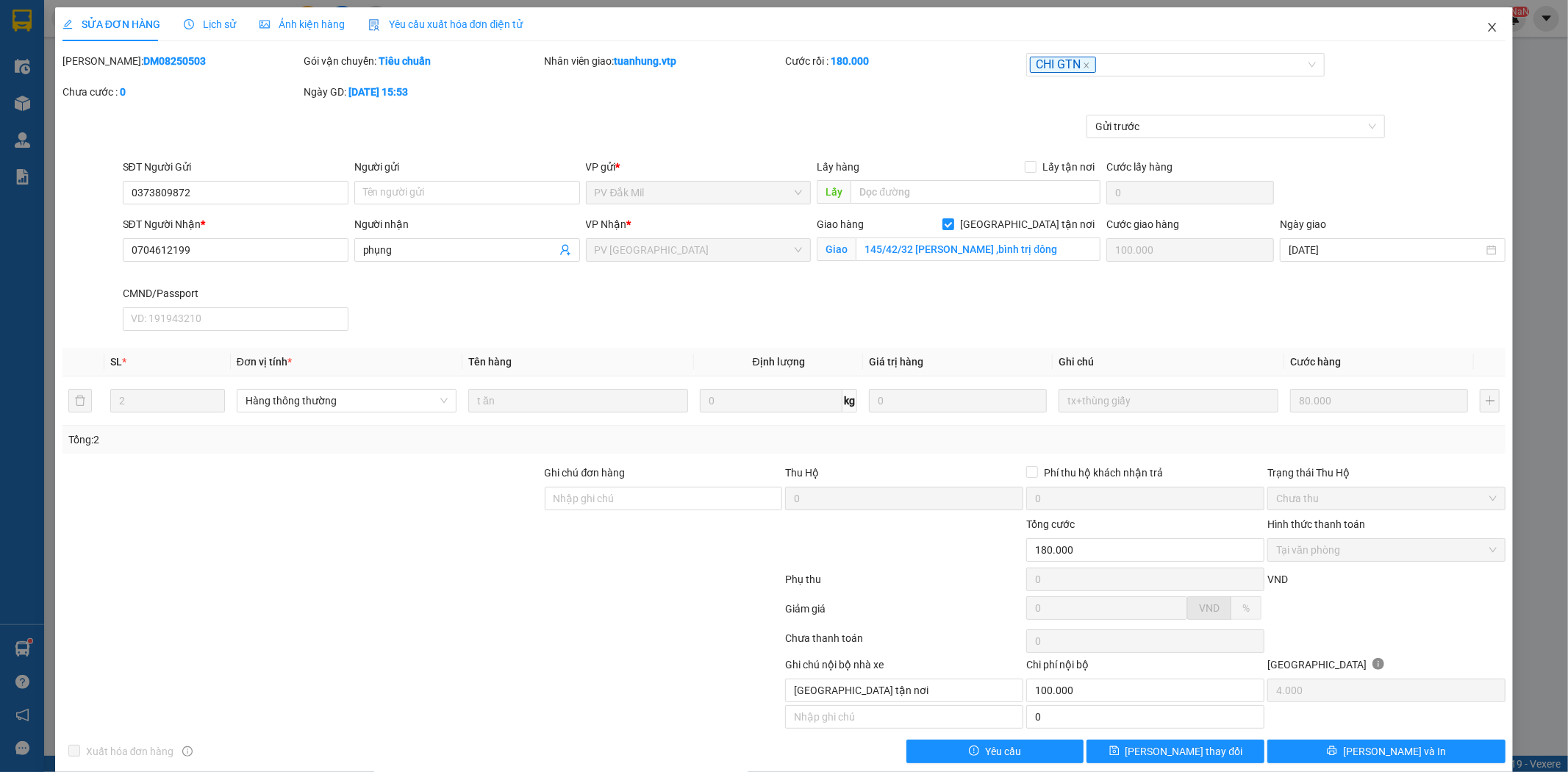
click at [1489, 26] on icon "close" at bounding box center [1493, 26] width 8 height 9
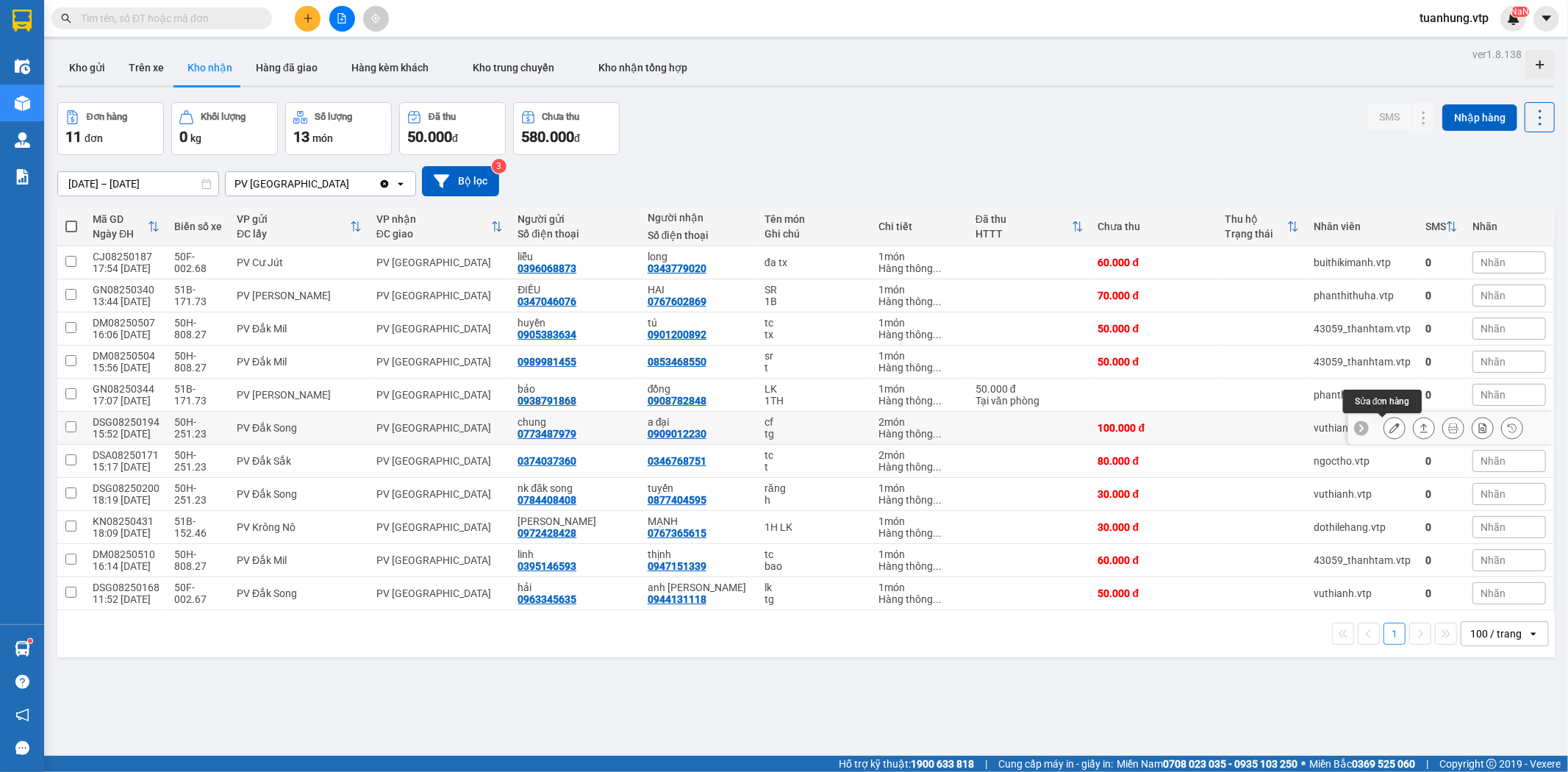
click at [1388, 423] on button at bounding box center [1395, 428] width 21 height 26
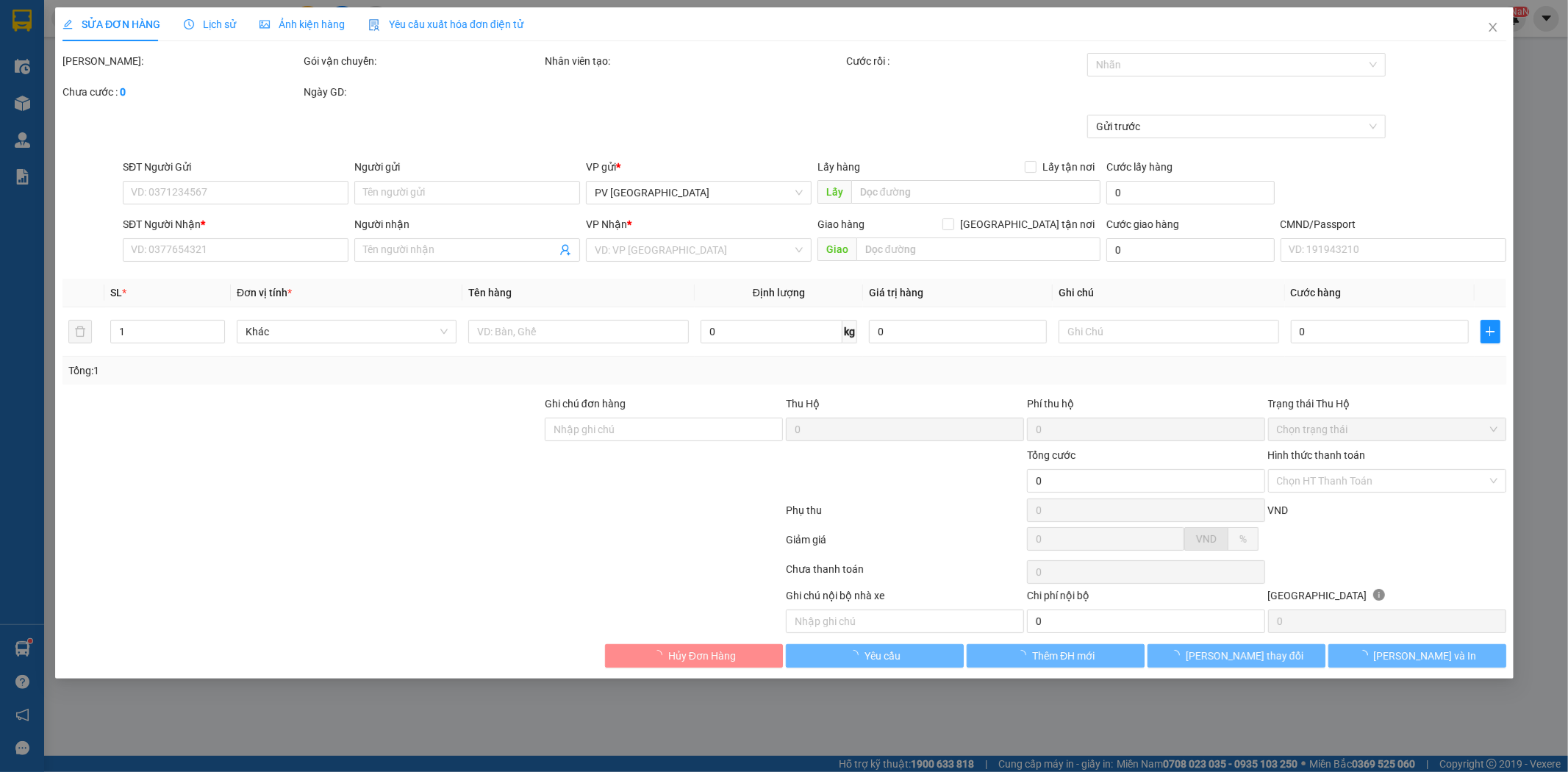
type input "0773487979"
type input "chung"
type input "0909012230"
type input "a đại"
type input "100.000"
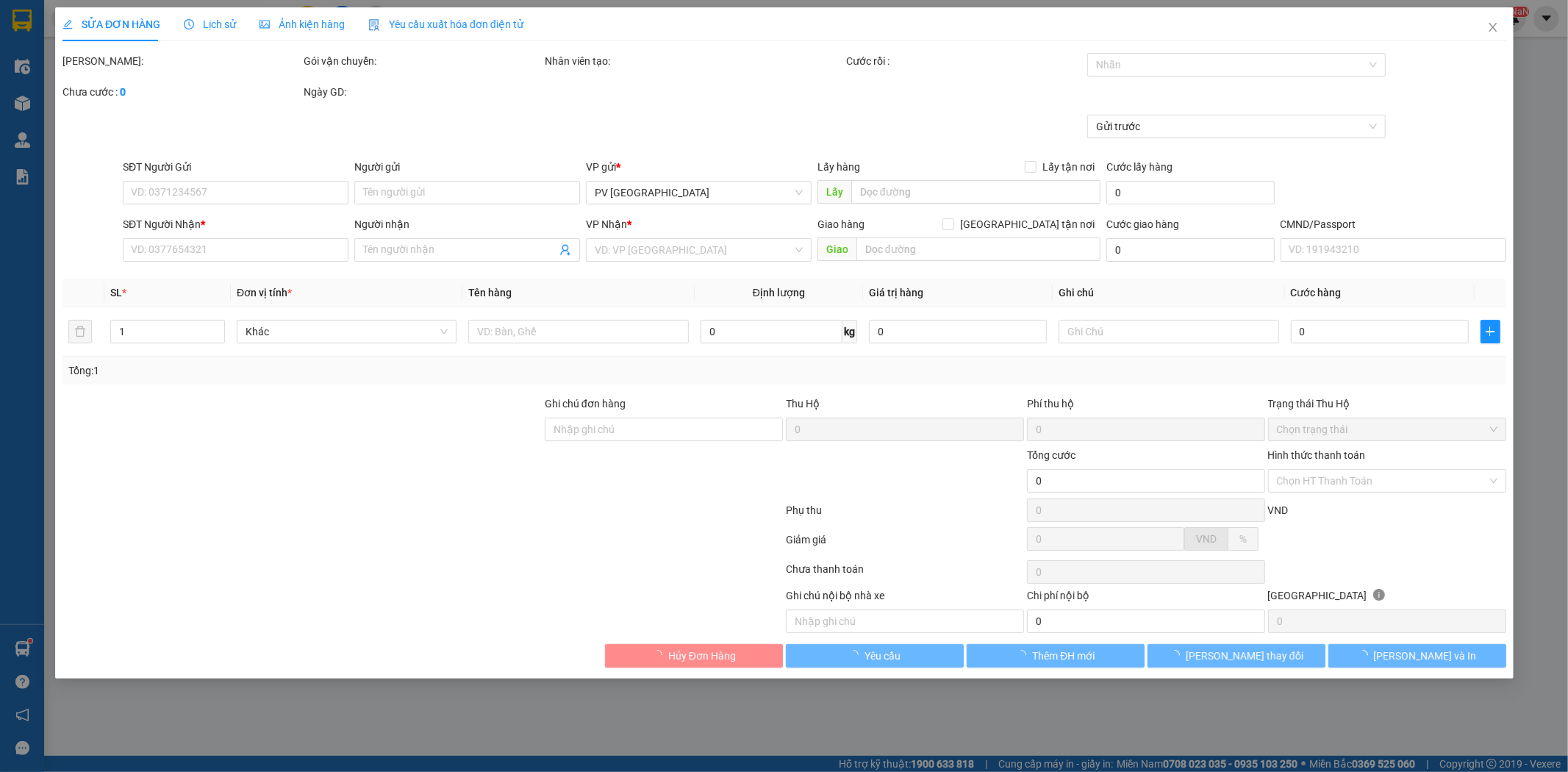
type input "100.000"
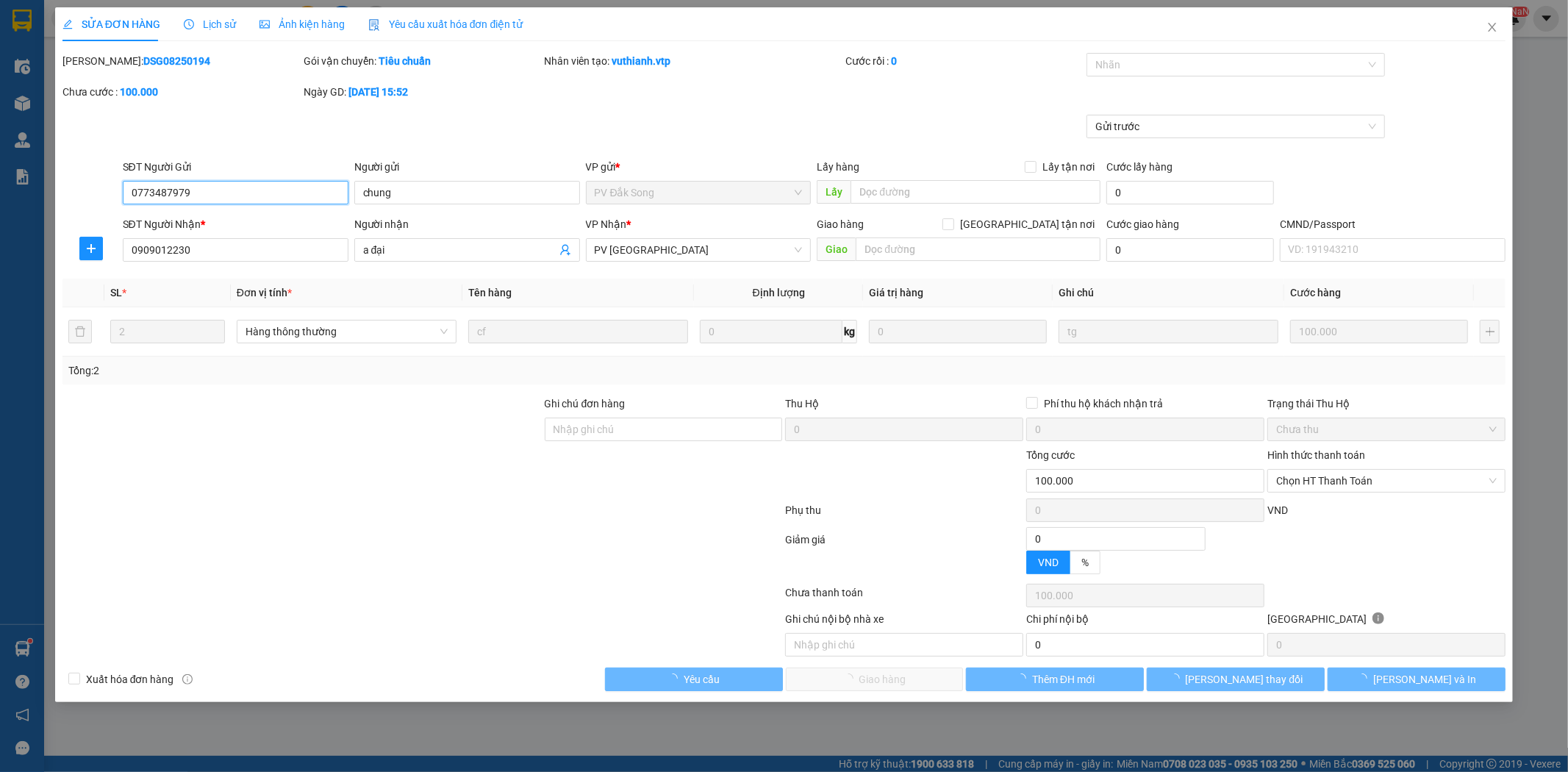
type input "5.000"
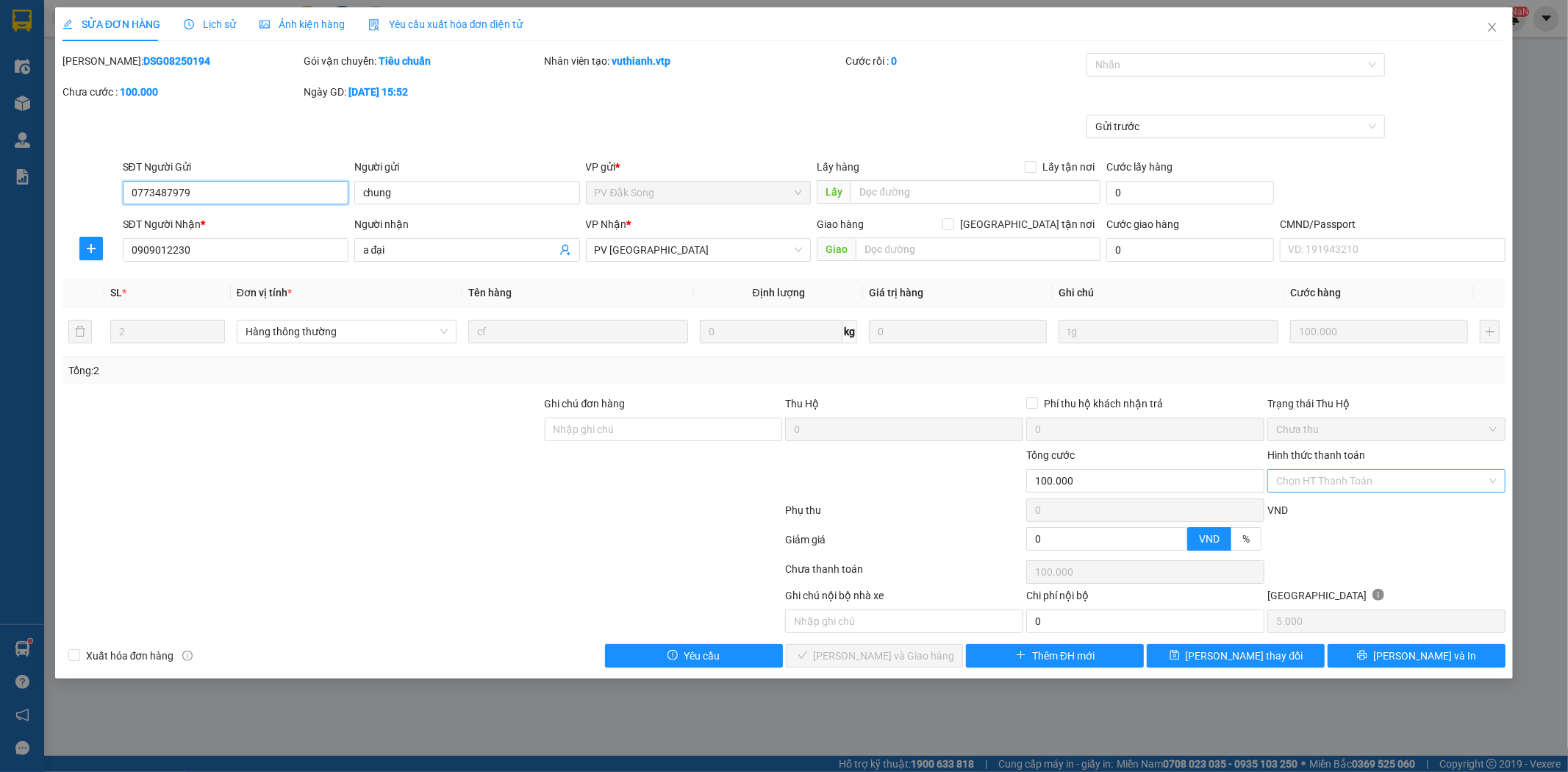
click at [1494, 482] on div "Chọn HT Thanh Toán" at bounding box center [1386, 481] width 238 height 23
click at [1417, 513] on div "Tại văn phòng" at bounding box center [1388, 510] width 221 height 16
type input "0"
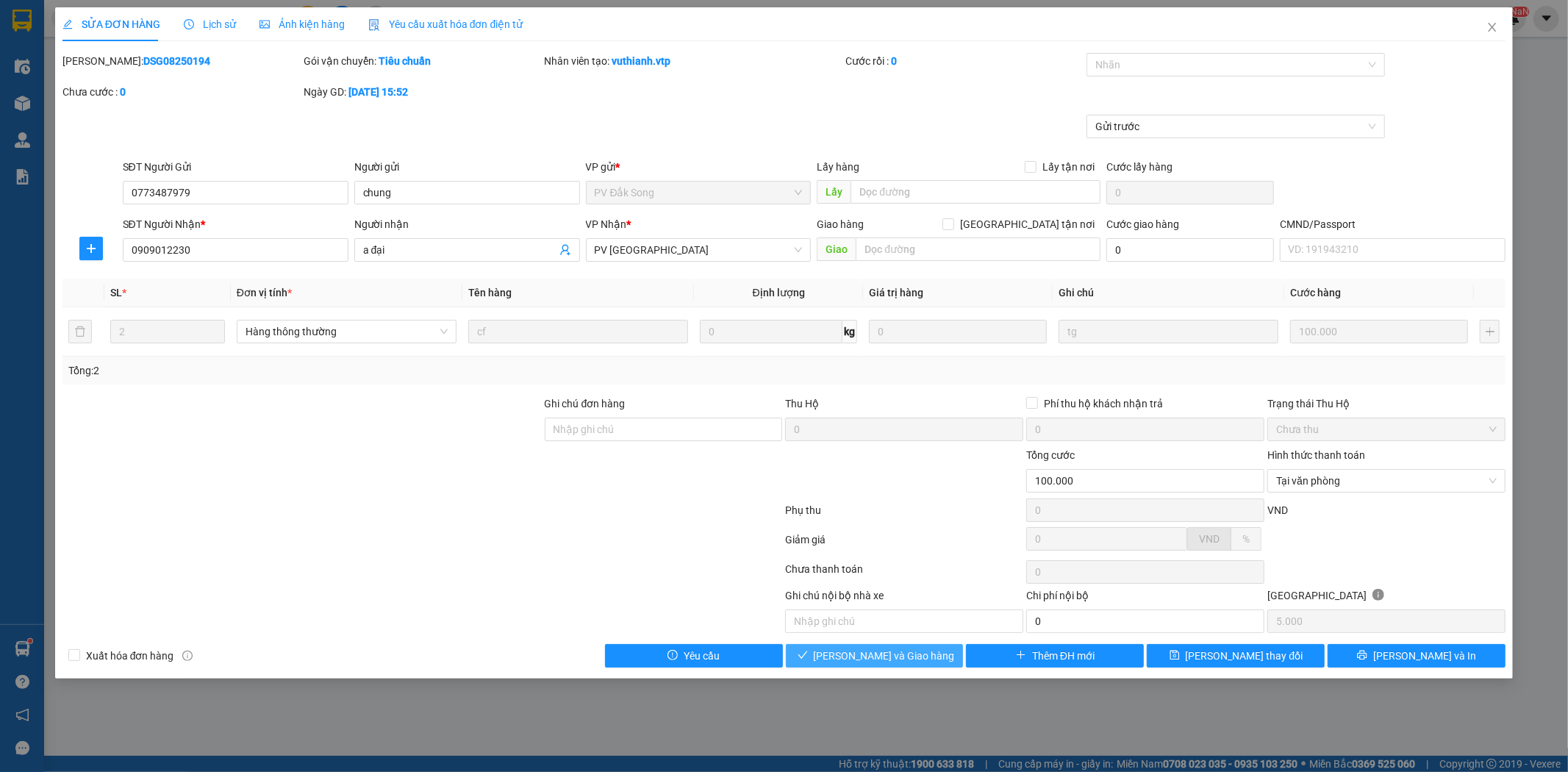
click at [906, 656] on span "[PERSON_NAME] và Giao hàng" at bounding box center [885, 656] width 141 height 16
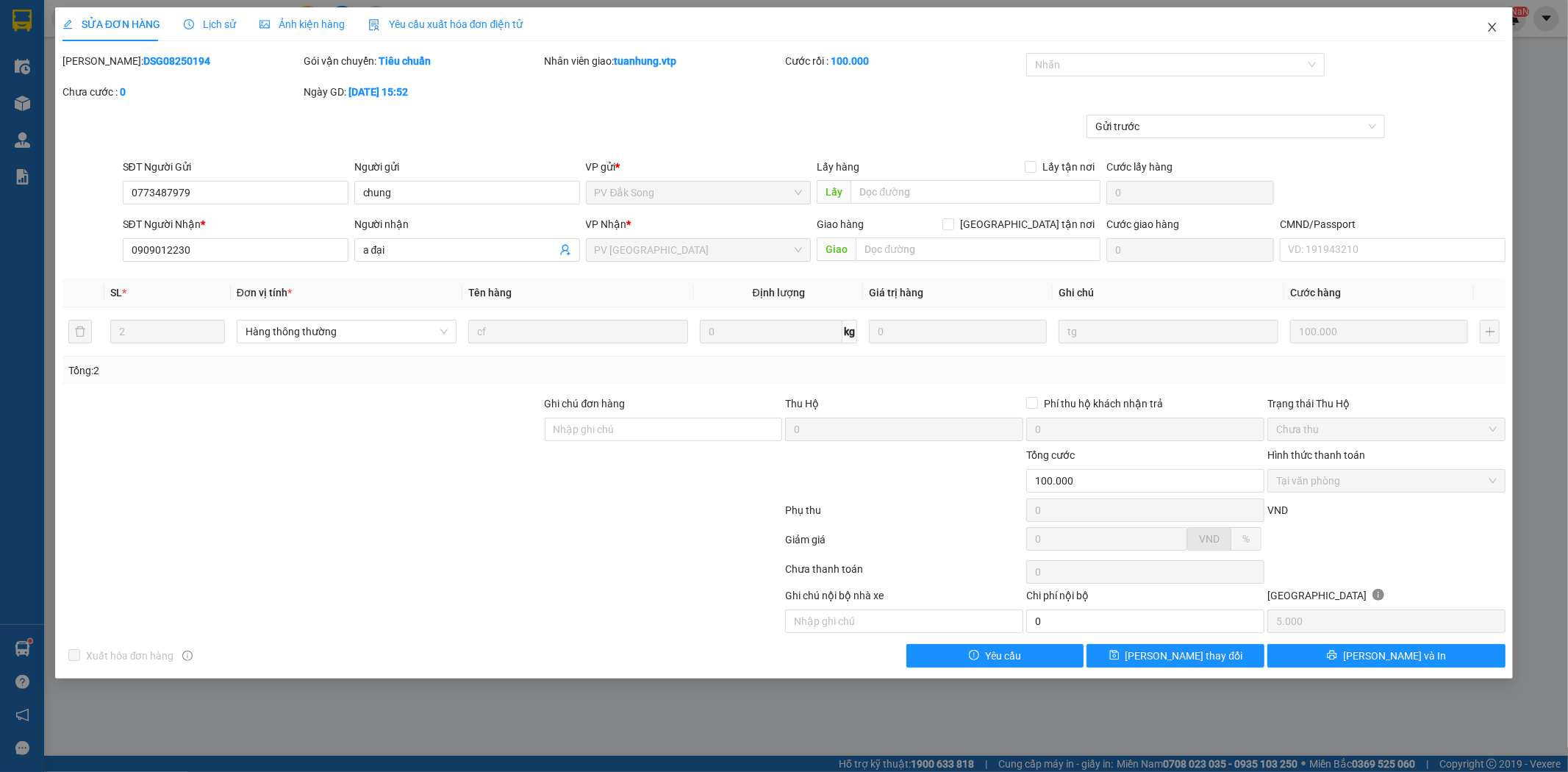
click at [1493, 26] on icon "close" at bounding box center [1492, 26] width 12 height 12
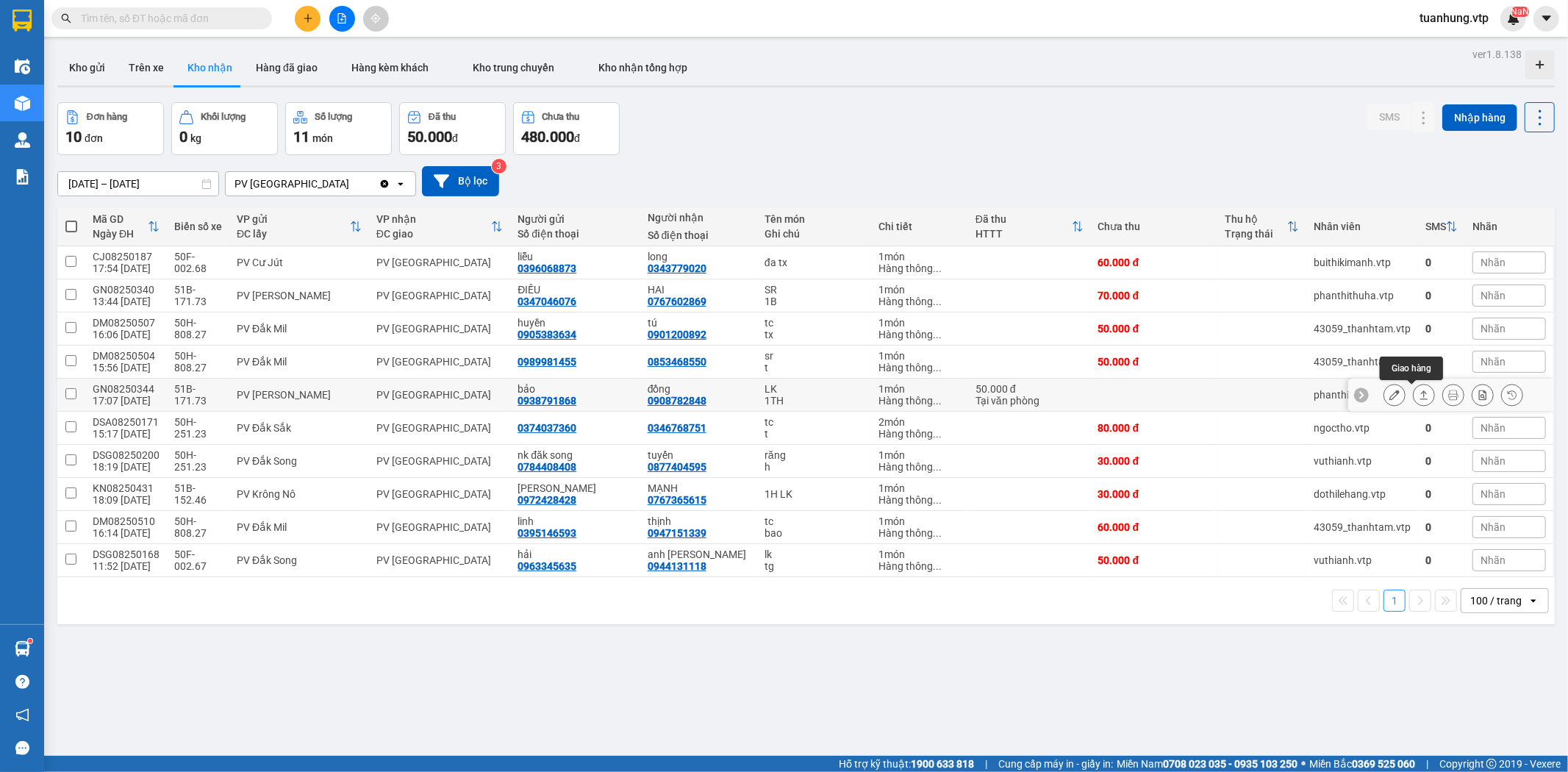
click at [1419, 392] on icon at bounding box center [1424, 395] width 10 height 10
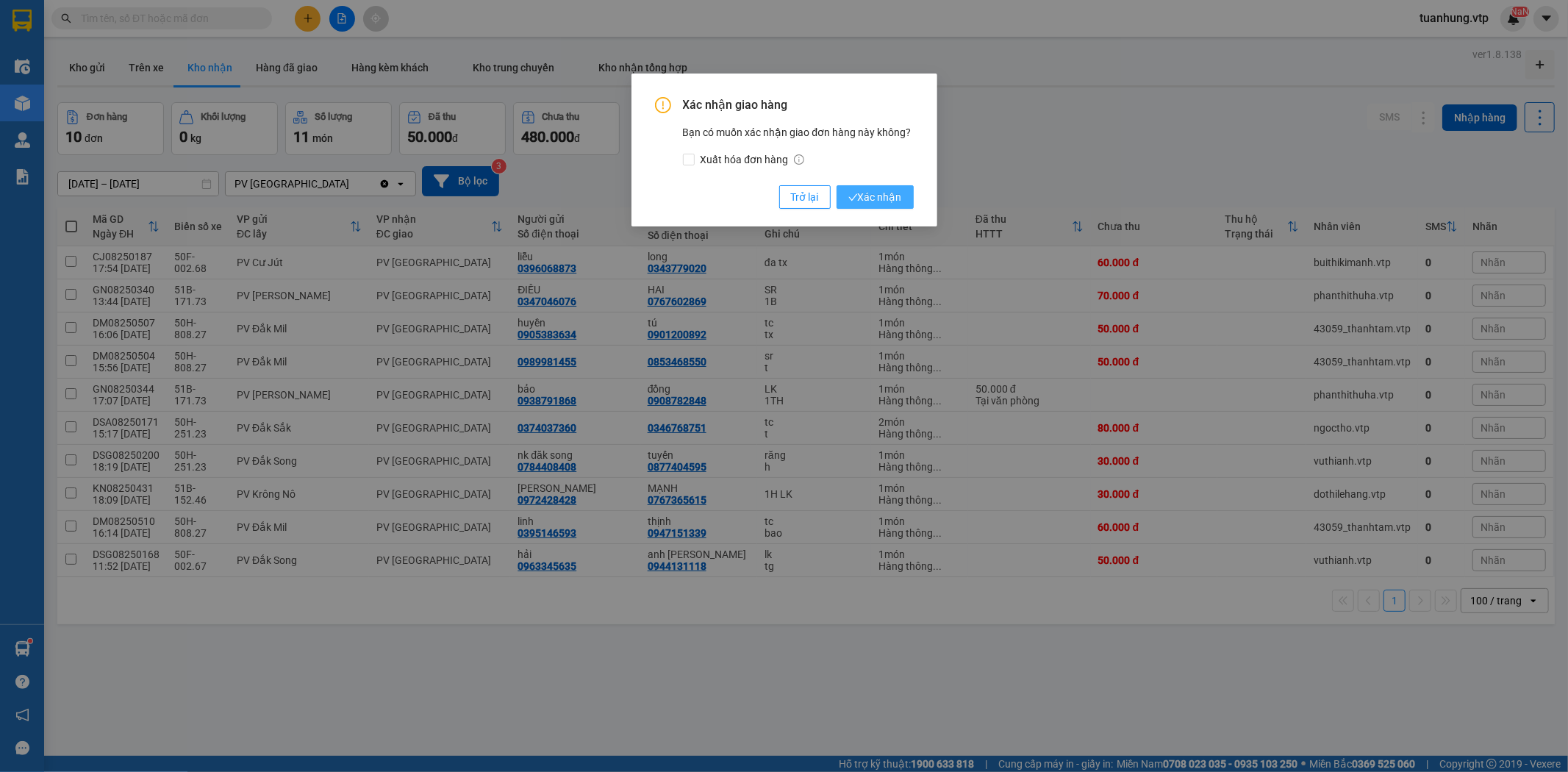
click at [877, 196] on span "Xác nhận" at bounding box center [875, 196] width 54 height 16
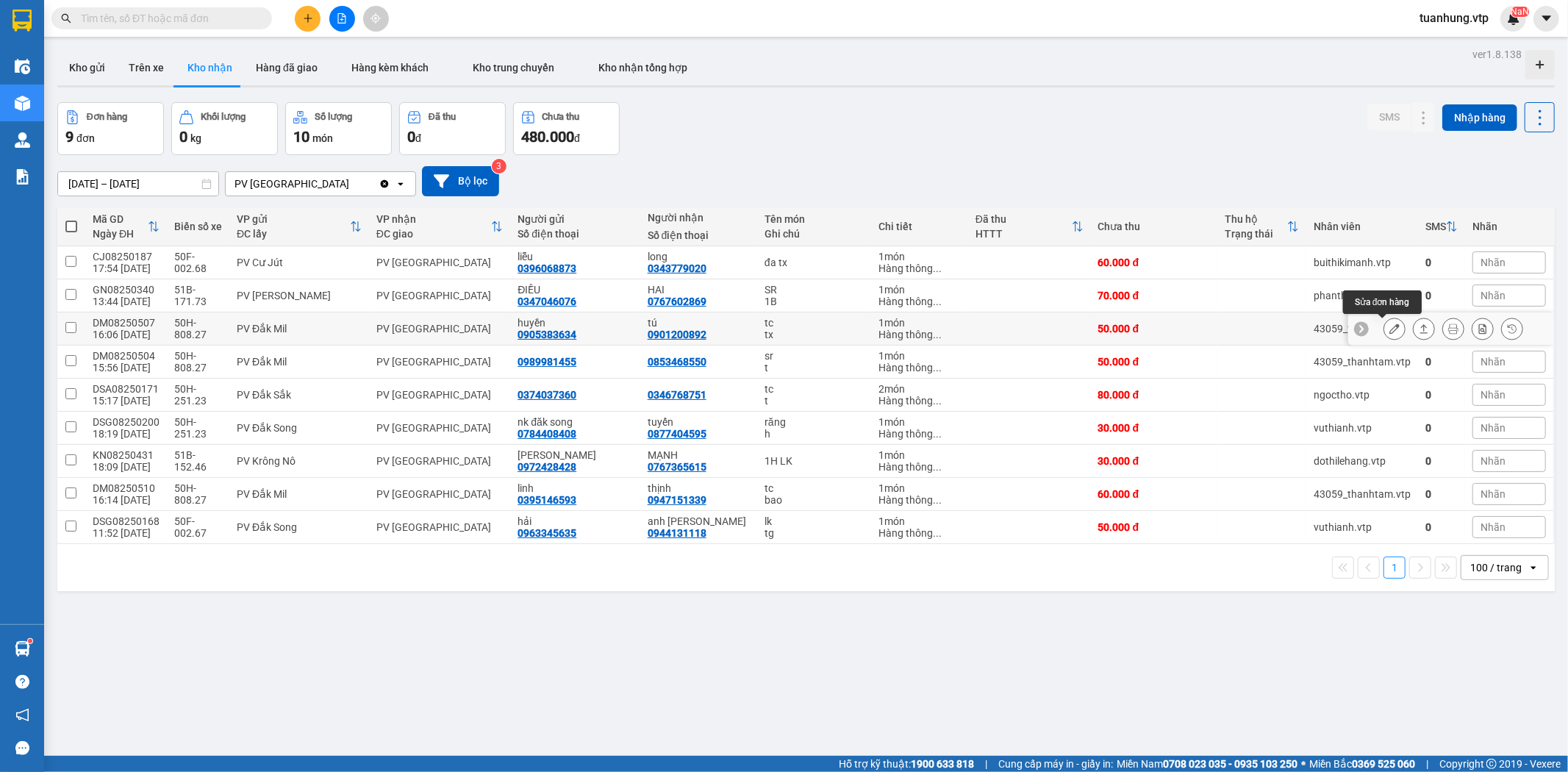
click at [1389, 325] on icon at bounding box center [1394, 329] width 10 height 10
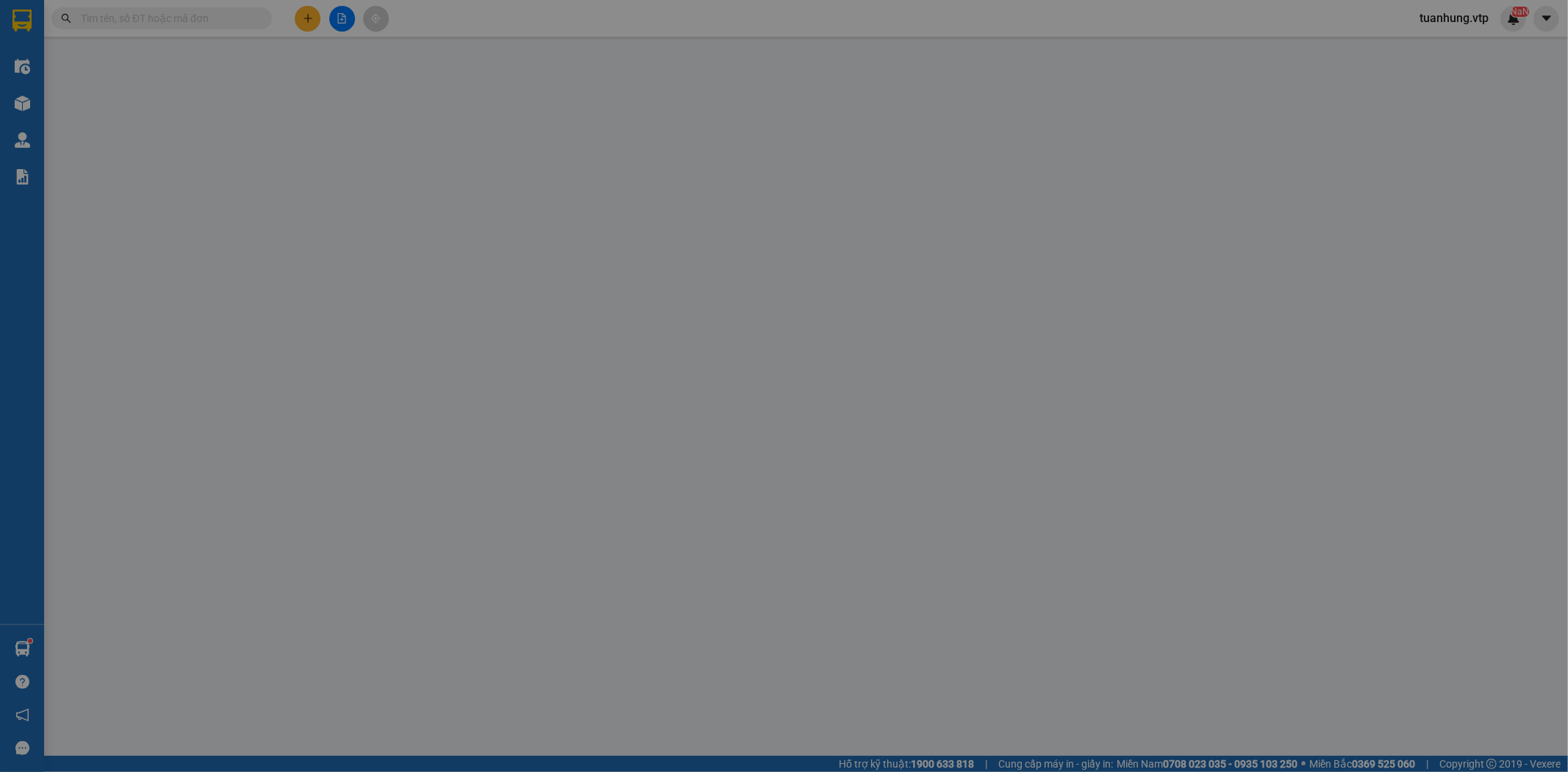
type input "0905383634"
type input "huyền"
type input "0901200892"
type input "tú"
type input "50.000"
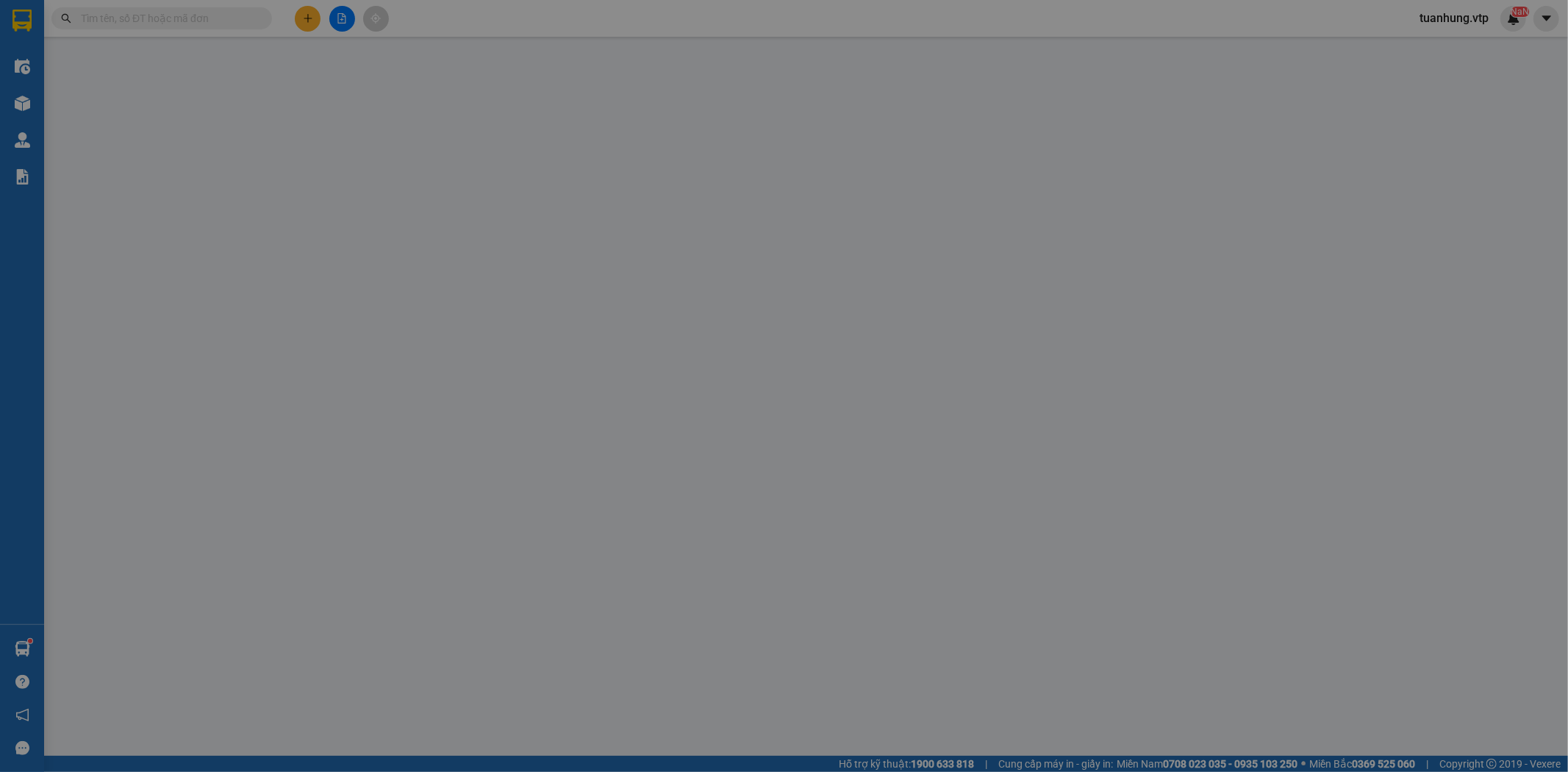
type input "50.000"
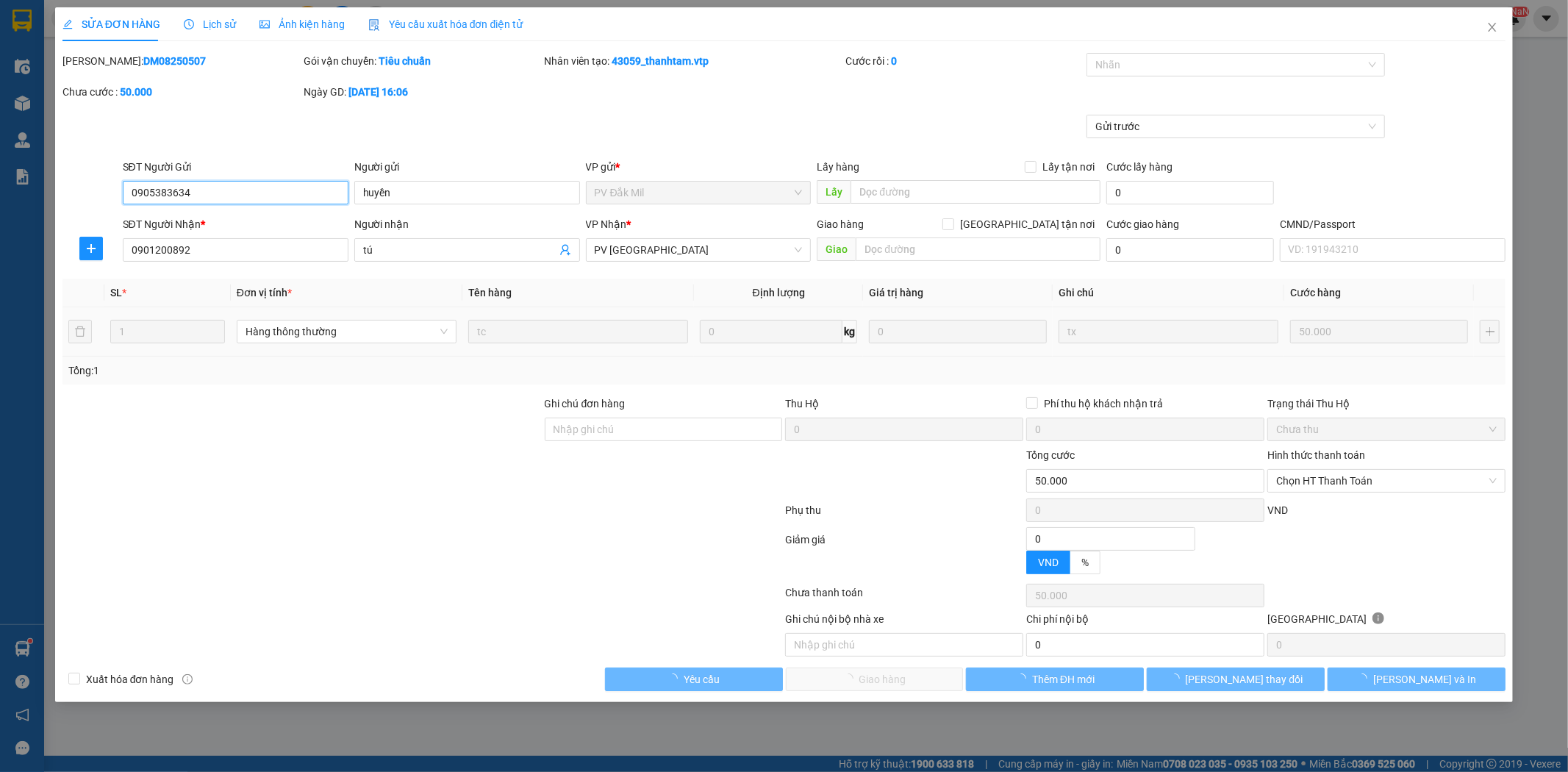
type input "2.500"
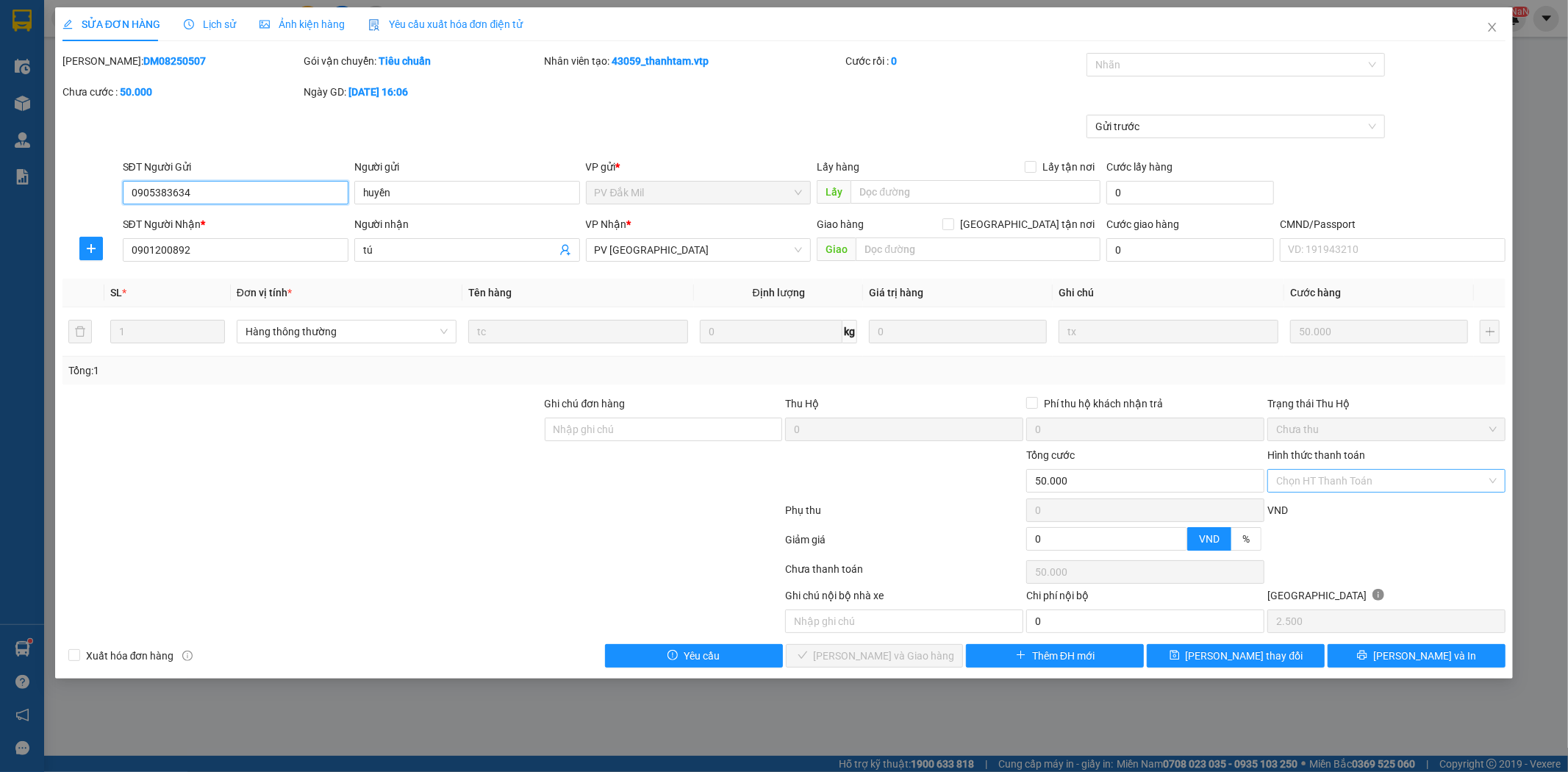
click at [1495, 478] on div "Chọn HT Thanh Toán" at bounding box center [1386, 481] width 238 height 23
click at [1381, 513] on div "Tại văn phòng" at bounding box center [1388, 510] width 221 height 16
type input "0"
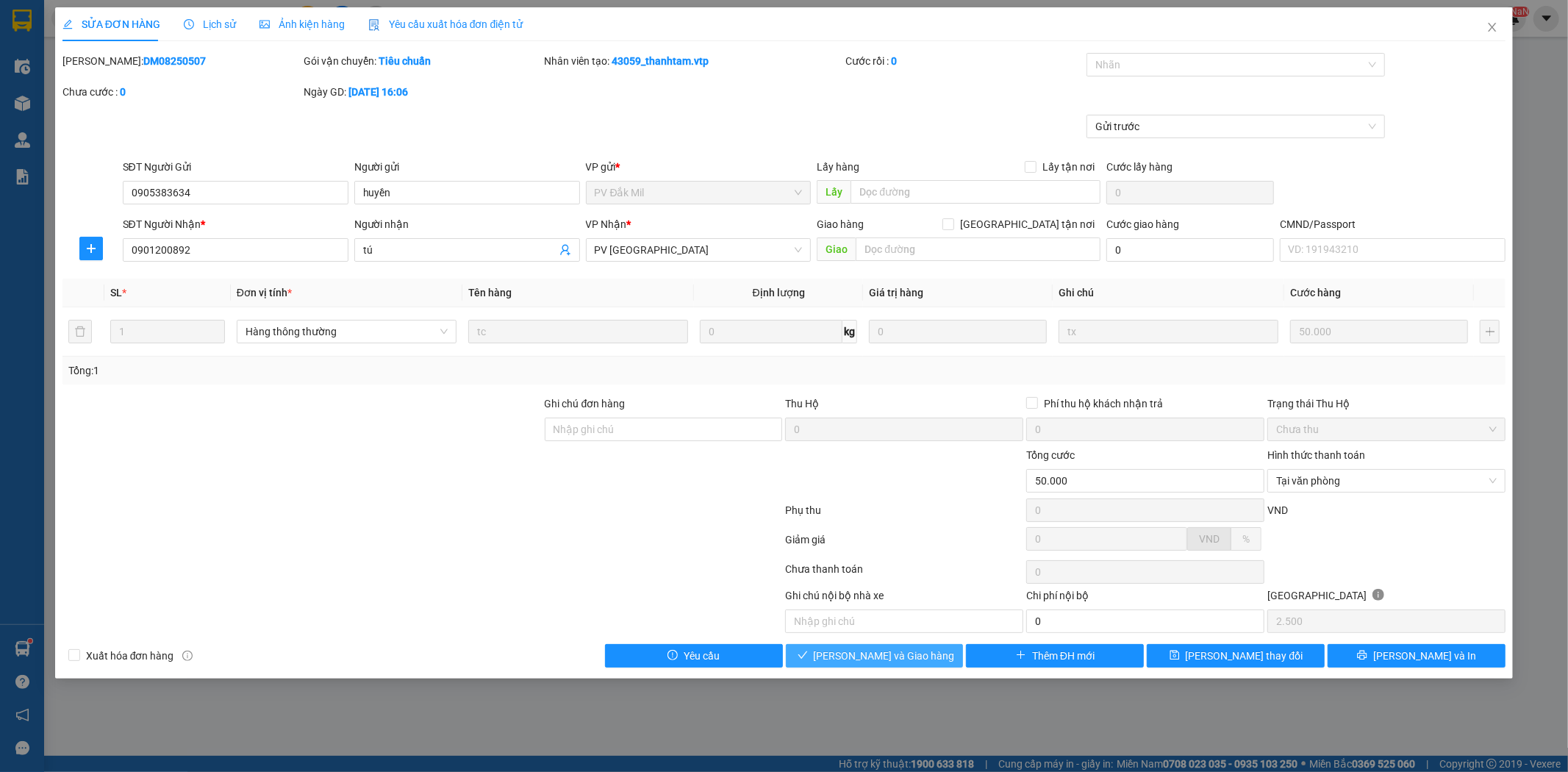
click at [908, 658] on span "[PERSON_NAME] và Giao hàng" at bounding box center [885, 656] width 141 height 16
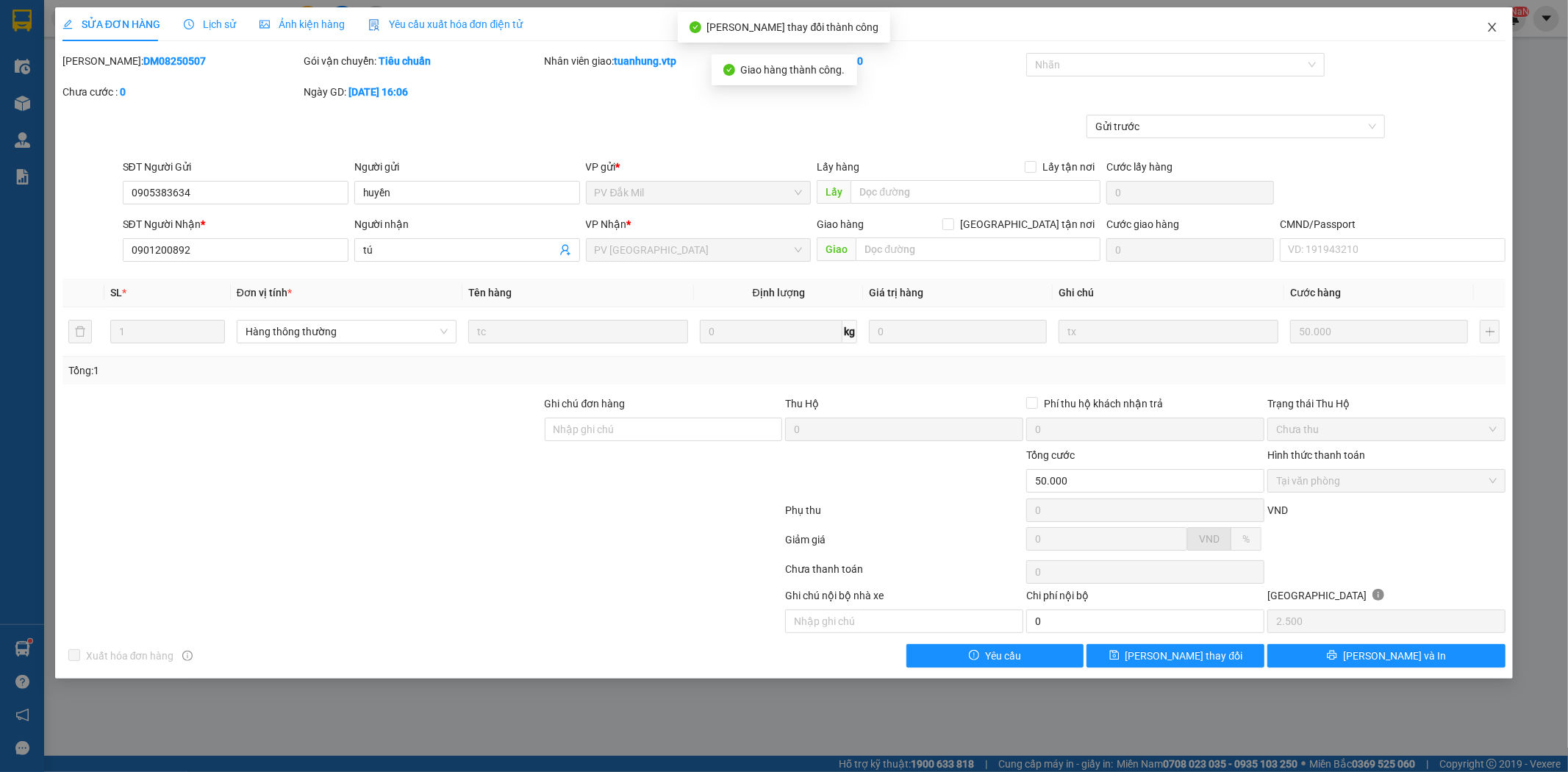
click at [1493, 25] on icon "close" at bounding box center [1492, 26] width 12 height 12
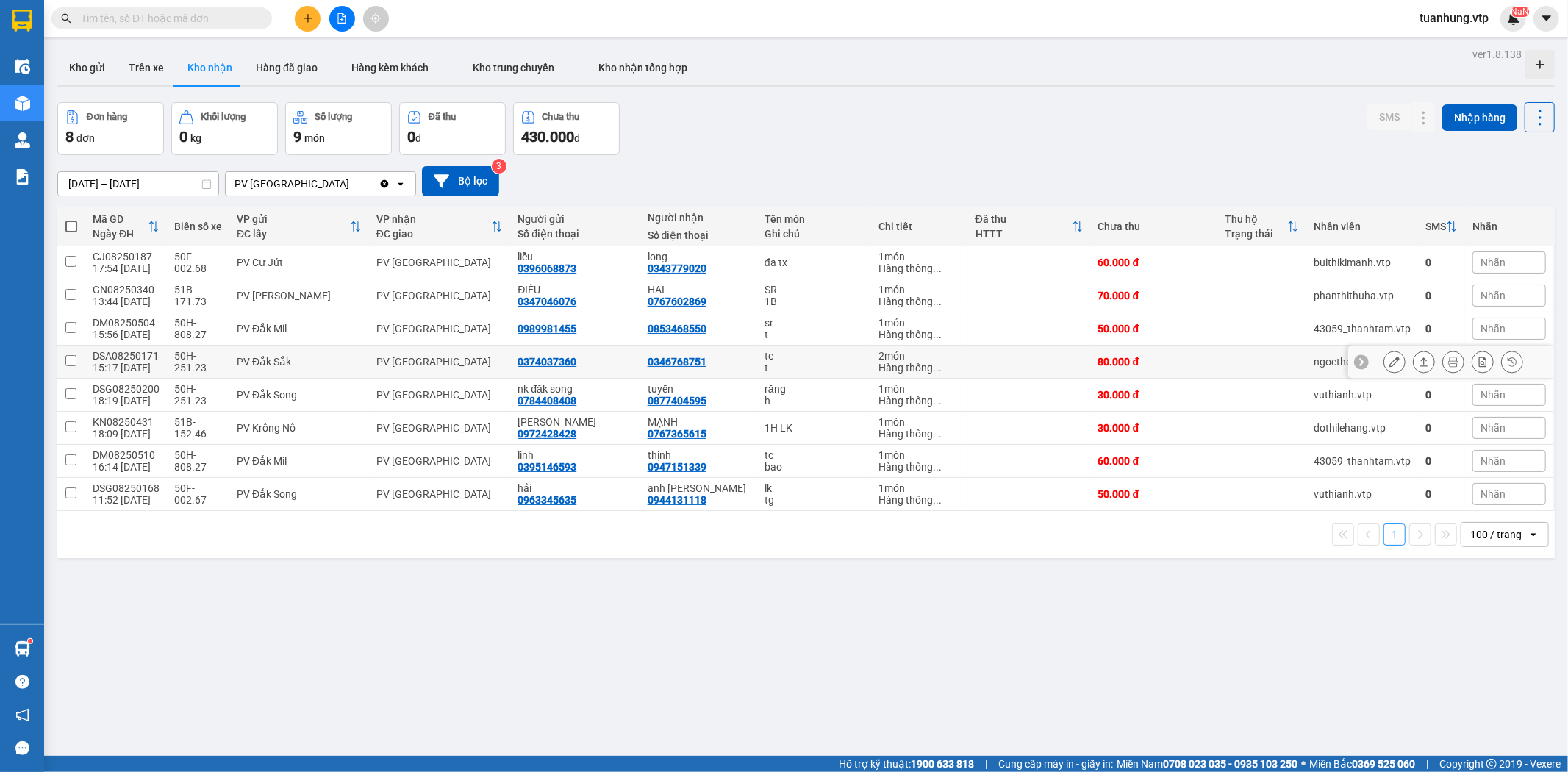
click at [777, 367] on div "t" at bounding box center [815, 367] width 99 height 12
checkbox input "true"
